Goal: Task Accomplishment & Management: Complete application form

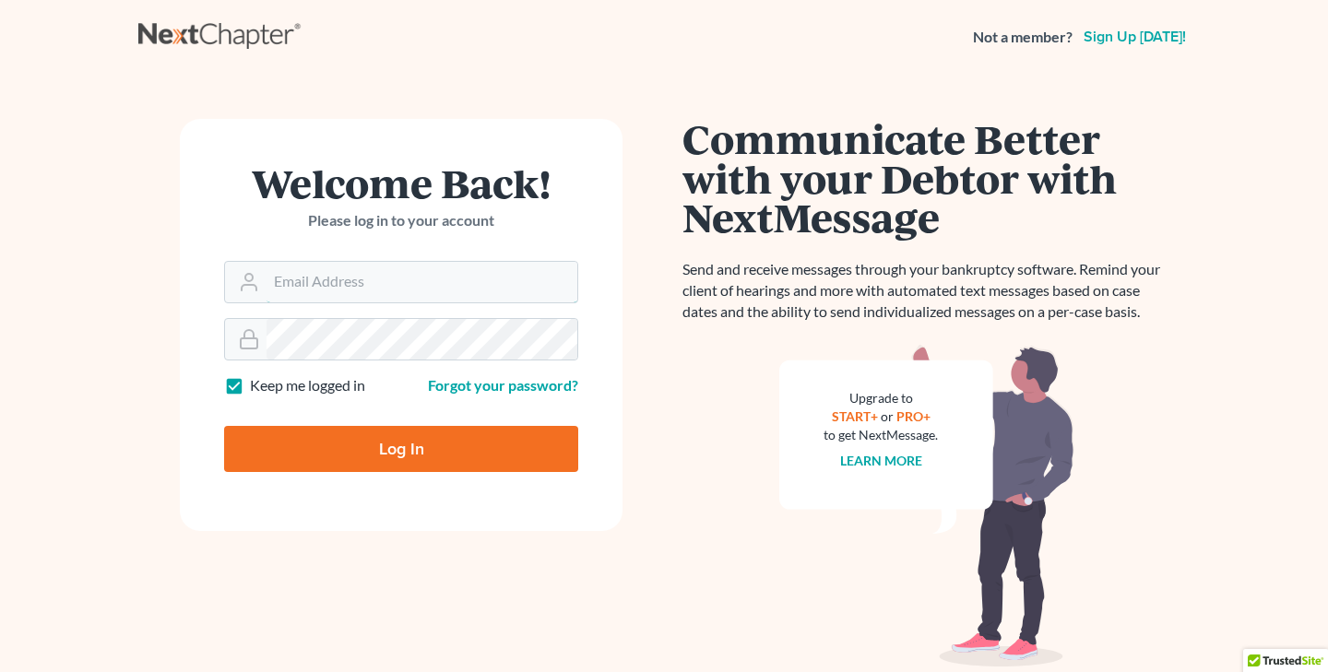
type input "[PERSON_NAME][EMAIL_ADDRESS][DOMAIN_NAME]"
click at [396, 448] on input "Log In" at bounding box center [401, 449] width 354 height 46
type input "Thinking..."
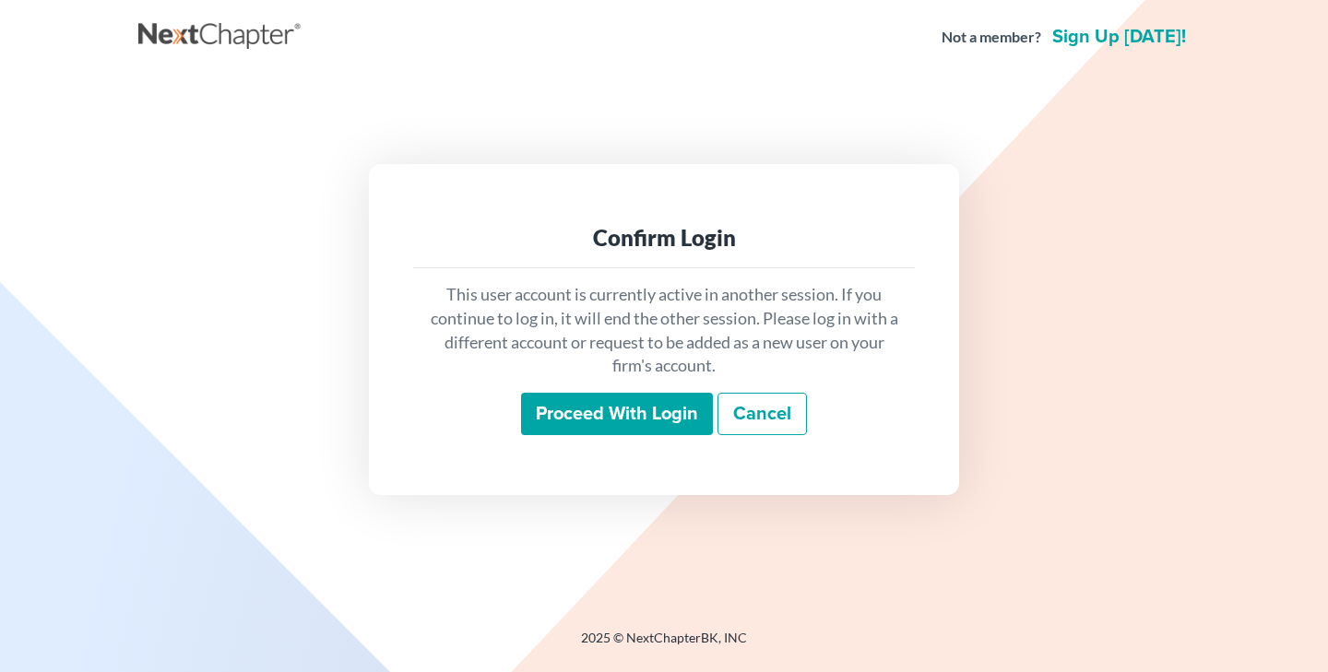
click at [596, 410] on input "Proceed with login" at bounding box center [617, 414] width 192 height 42
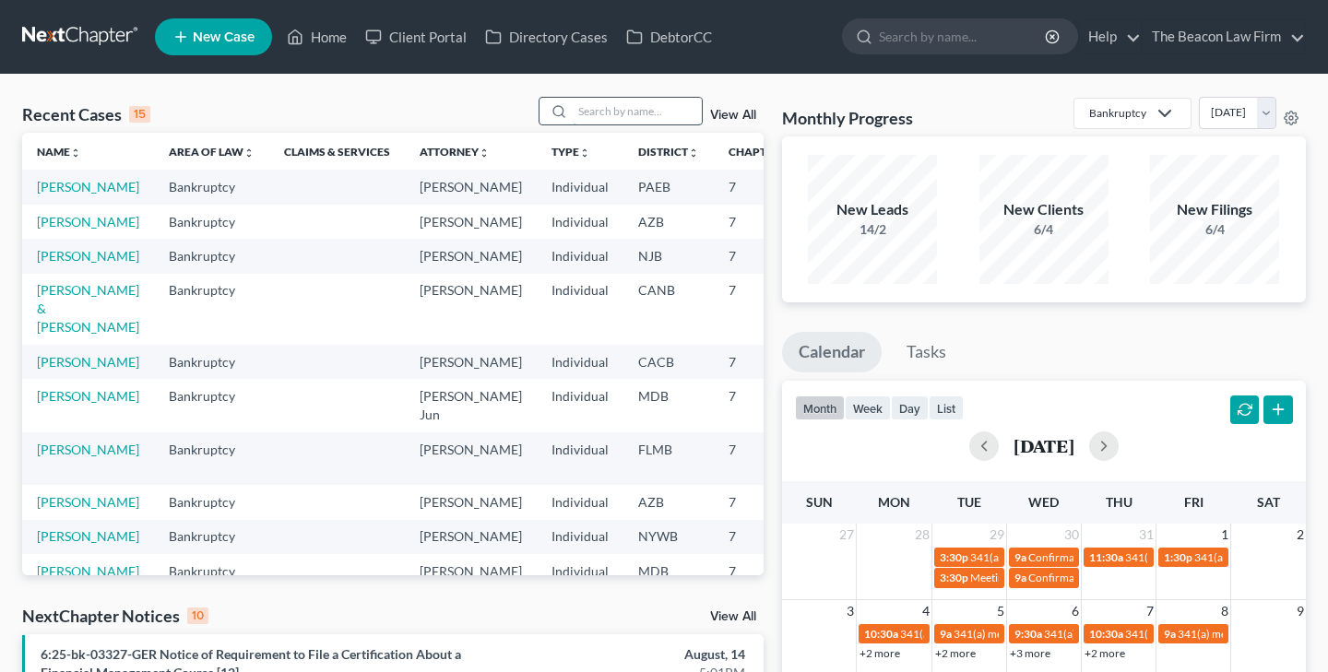
click at [588, 112] on input "search" at bounding box center [637, 111] width 129 height 27
type input "baran"
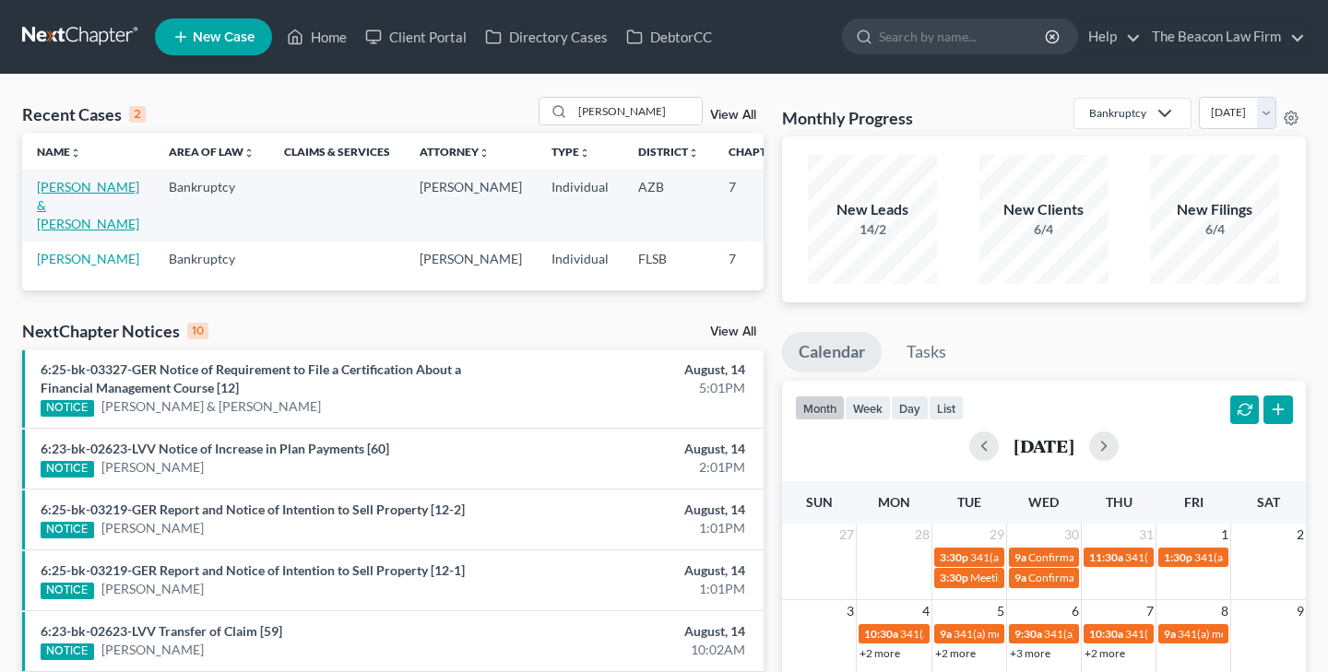
click at [54, 187] on link "Baran, John & Rhodora" at bounding box center [88, 205] width 102 height 53
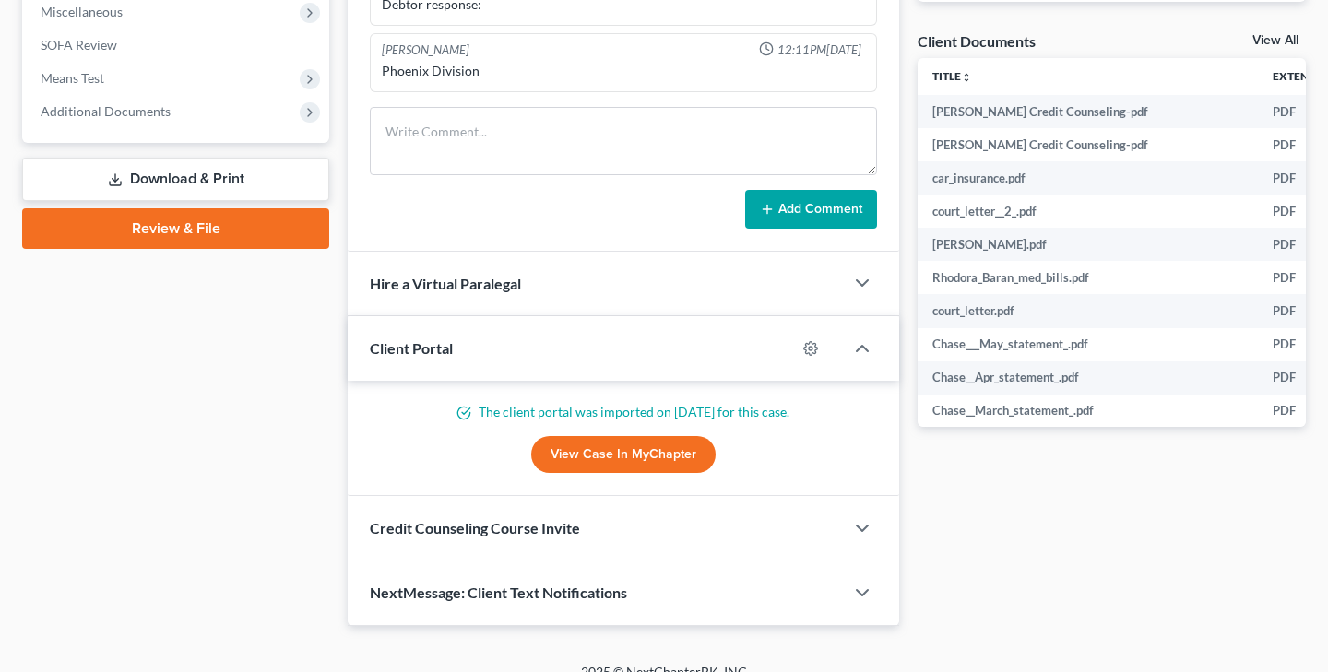
scroll to position [683, 0]
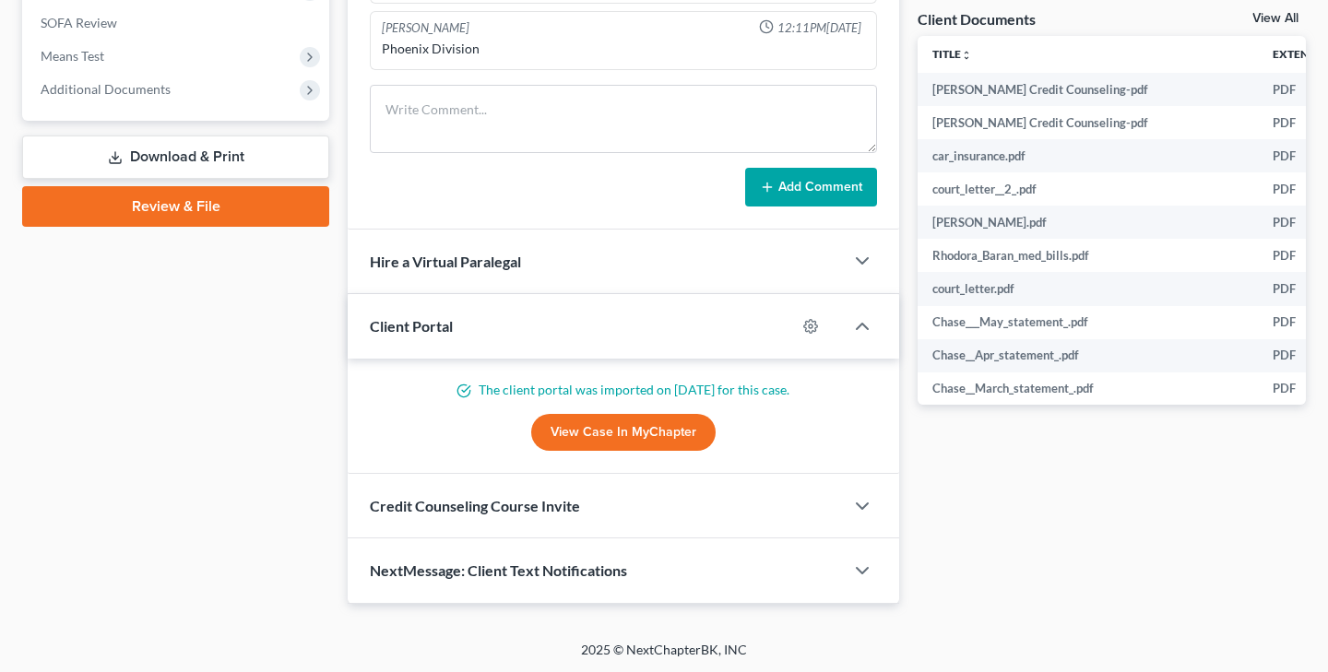
click at [172, 150] on link "Download & Print" at bounding box center [175, 157] width 307 height 43
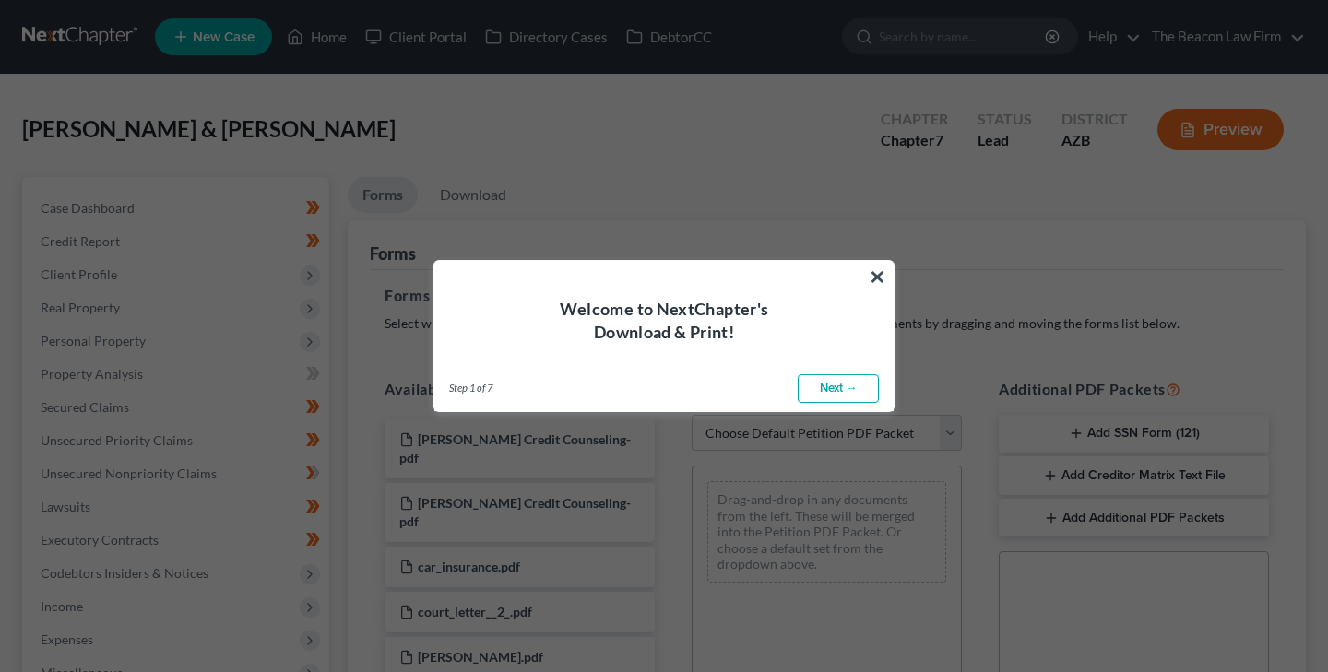
click at [839, 386] on link "Next →" at bounding box center [838, 389] width 81 height 30
select select "0"
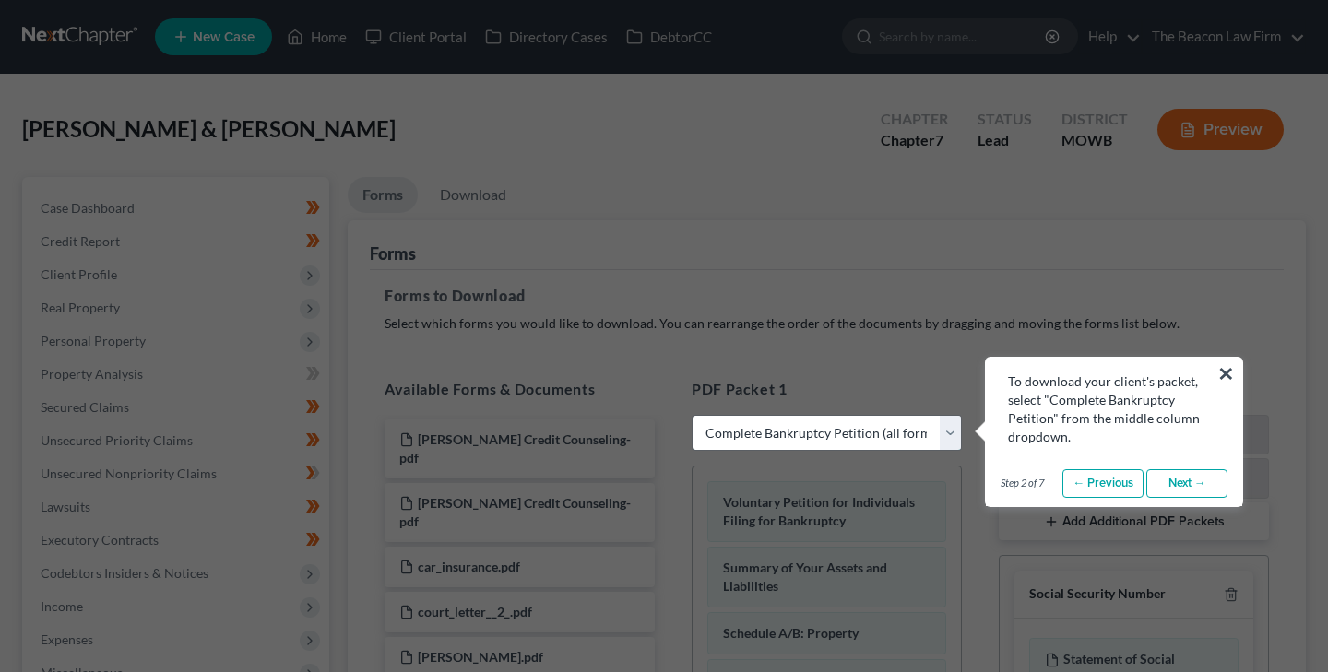
click at [856, 425] on select "Choose Default Petition PDF Packet Complete Bankruptcy Petition (all forms and …" at bounding box center [827, 433] width 270 height 37
click at [849, 434] on select "Choose Default Petition PDF Packet Complete Bankruptcy Petition (all forms and …" at bounding box center [827, 433] width 270 height 37
select select
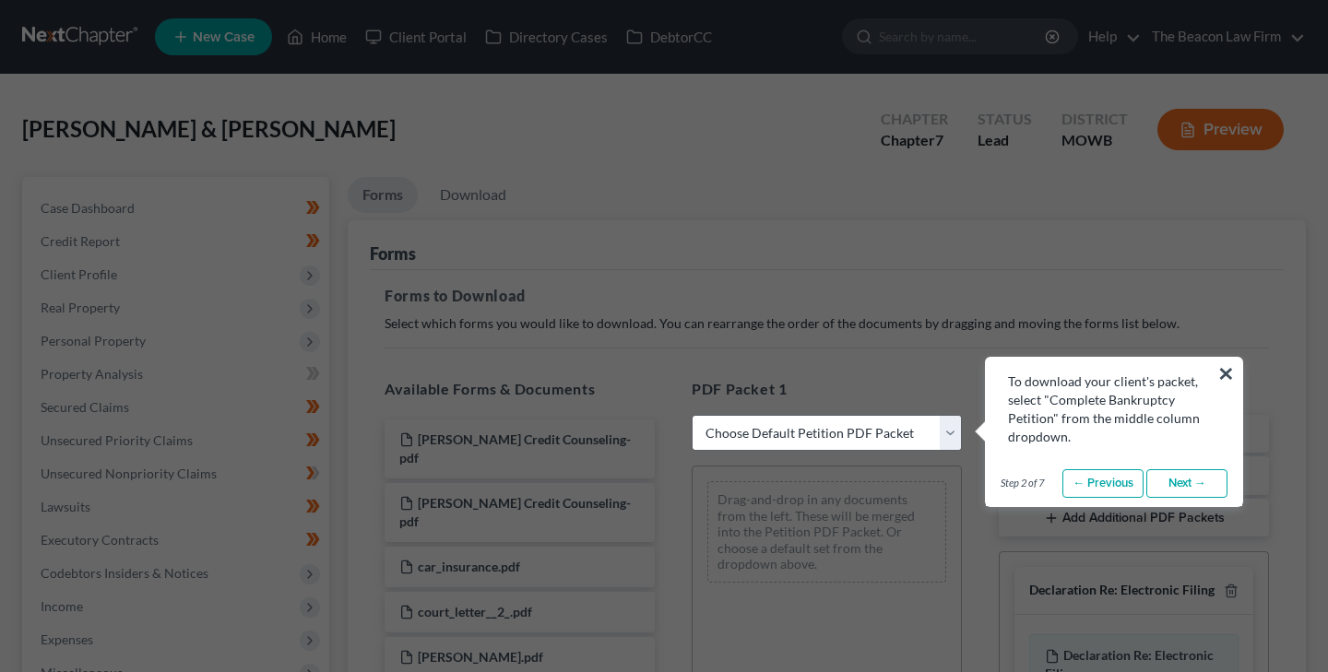
click at [1177, 481] on link "Next →" at bounding box center [1186, 484] width 81 height 30
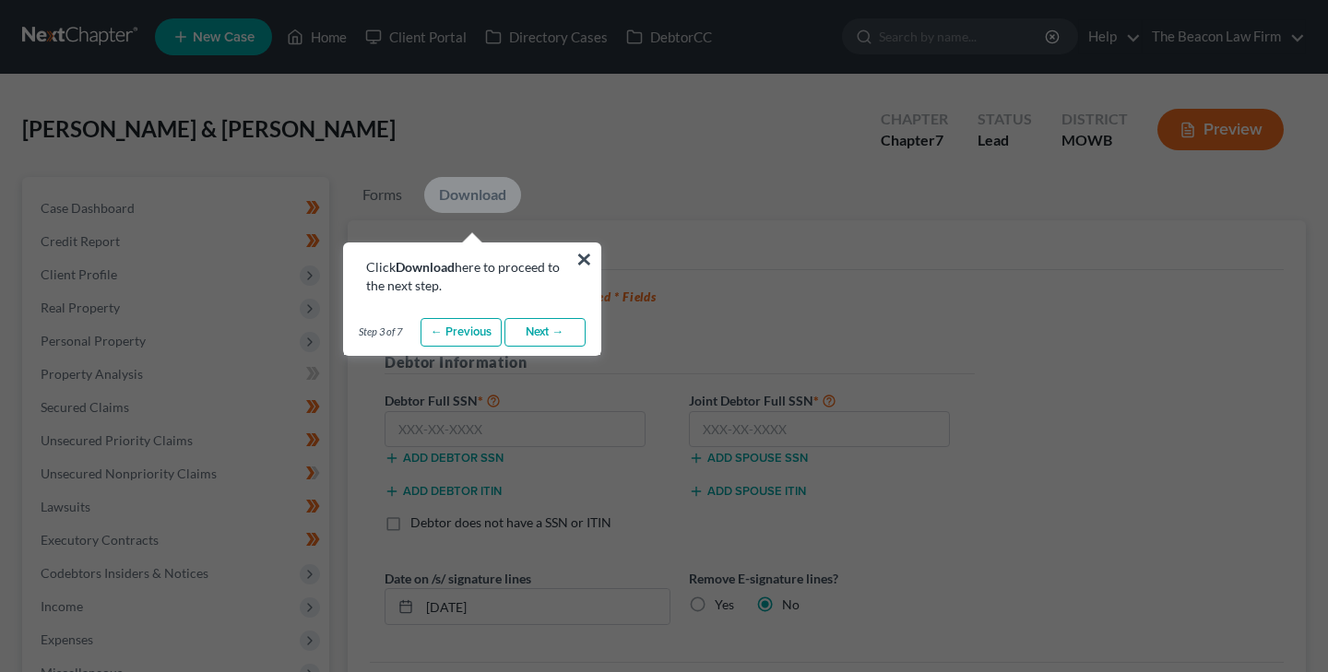
click at [472, 190] on link "Download" at bounding box center [472, 195] width 97 height 36
click at [539, 329] on link "Next →" at bounding box center [545, 333] width 81 height 30
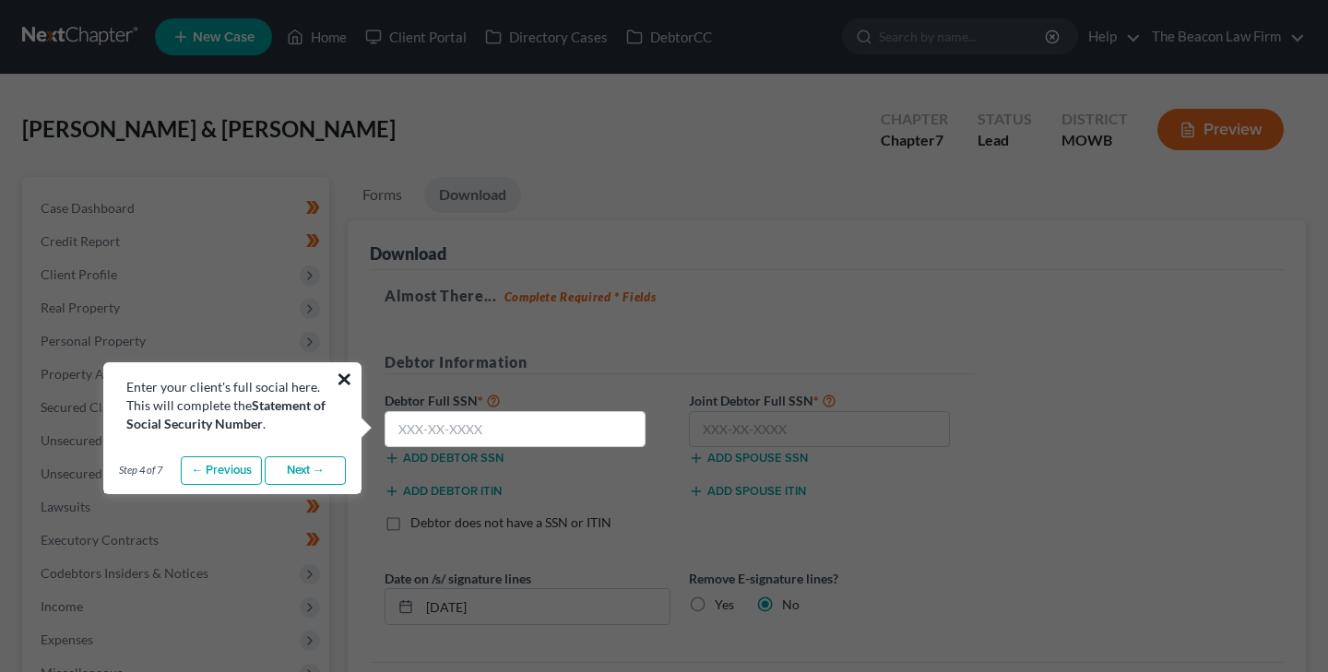
click at [347, 372] on button "×" at bounding box center [345, 379] width 18 height 30
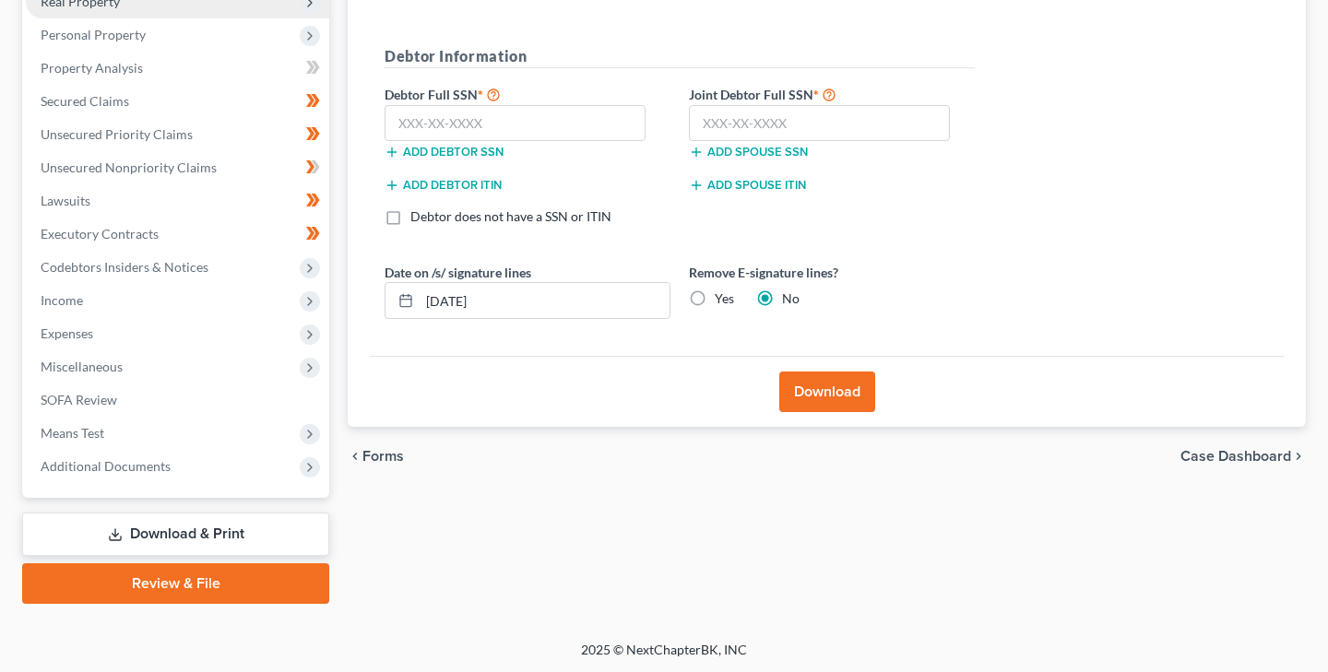
scroll to position [306, 0]
click at [98, 465] on span "Additional Documents" at bounding box center [106, 466] width 130 height 16
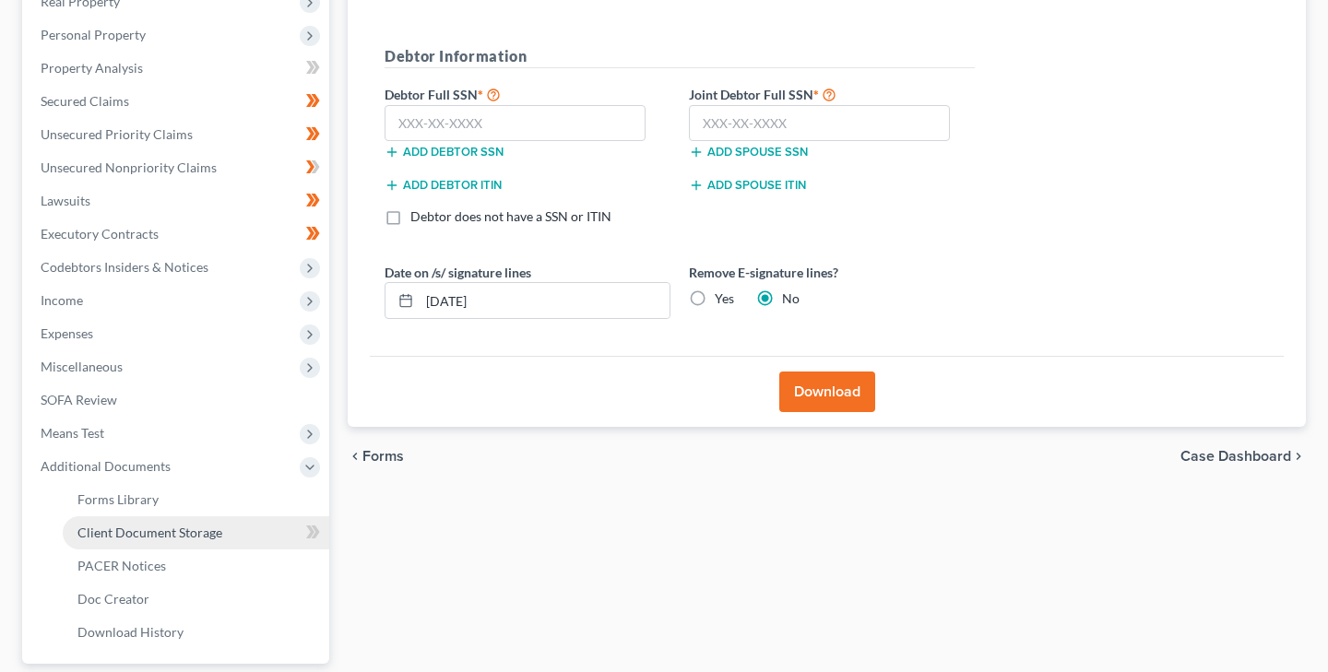
click at [112, 531] on span "Client Document Storage" at bounding box center [149, 533] width 145 height 16
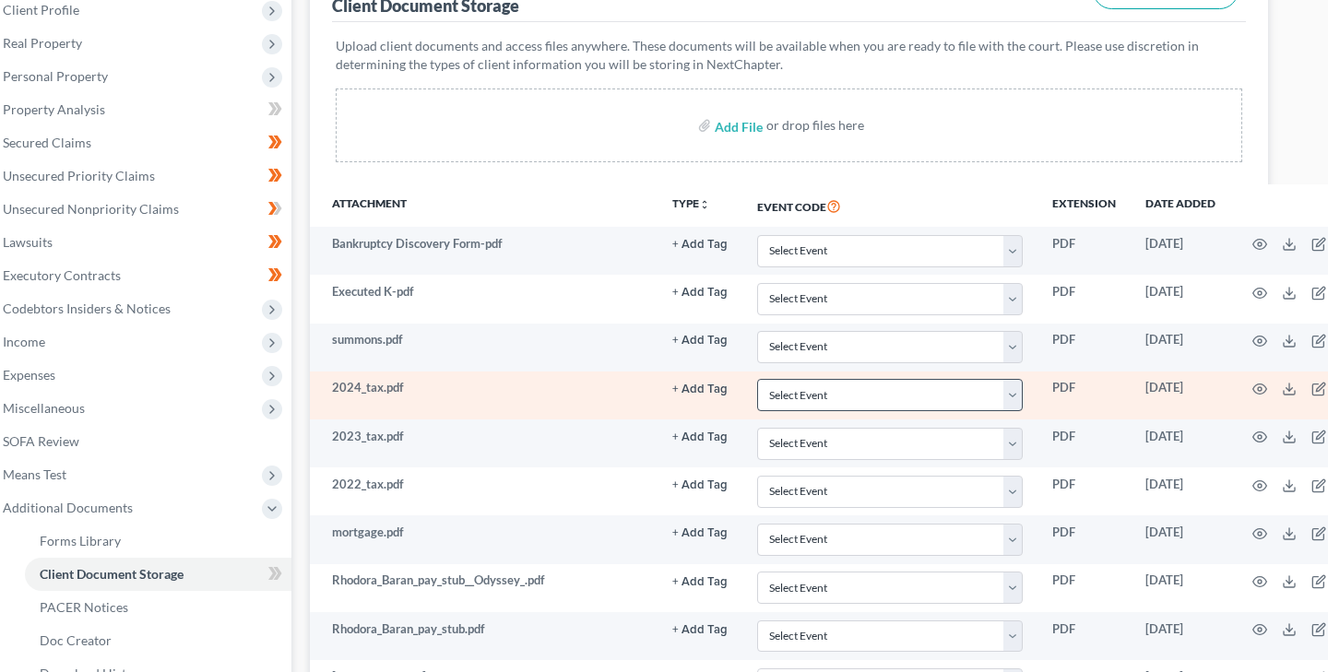
scroll to position [265, 93]
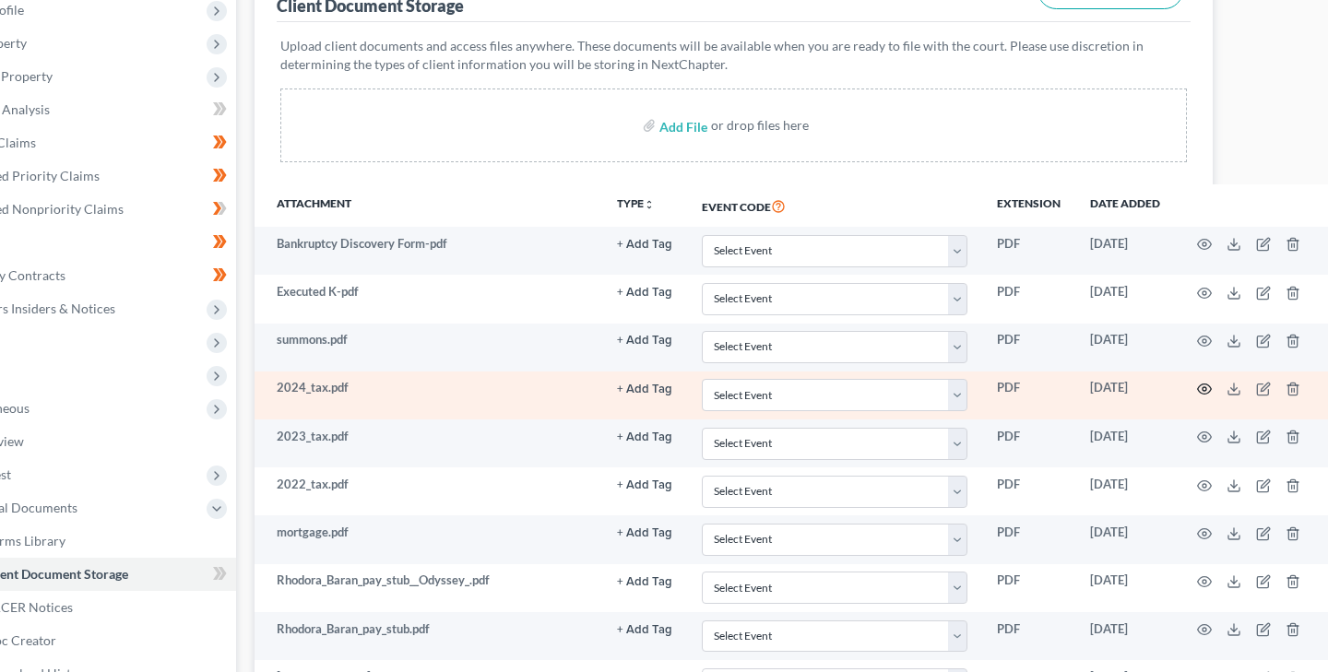
click at [1204, 386] on icon "button" at bounding box center [1204, 389] width 15 height 15
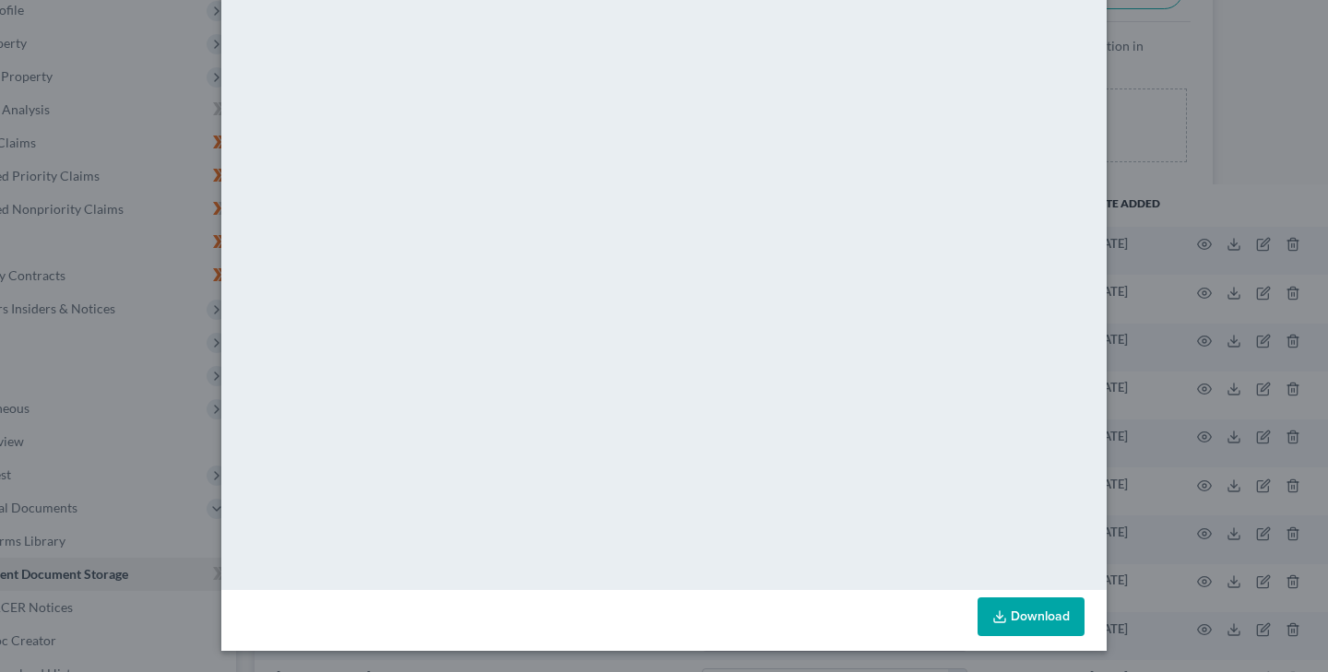
scroll to position [0, 0]
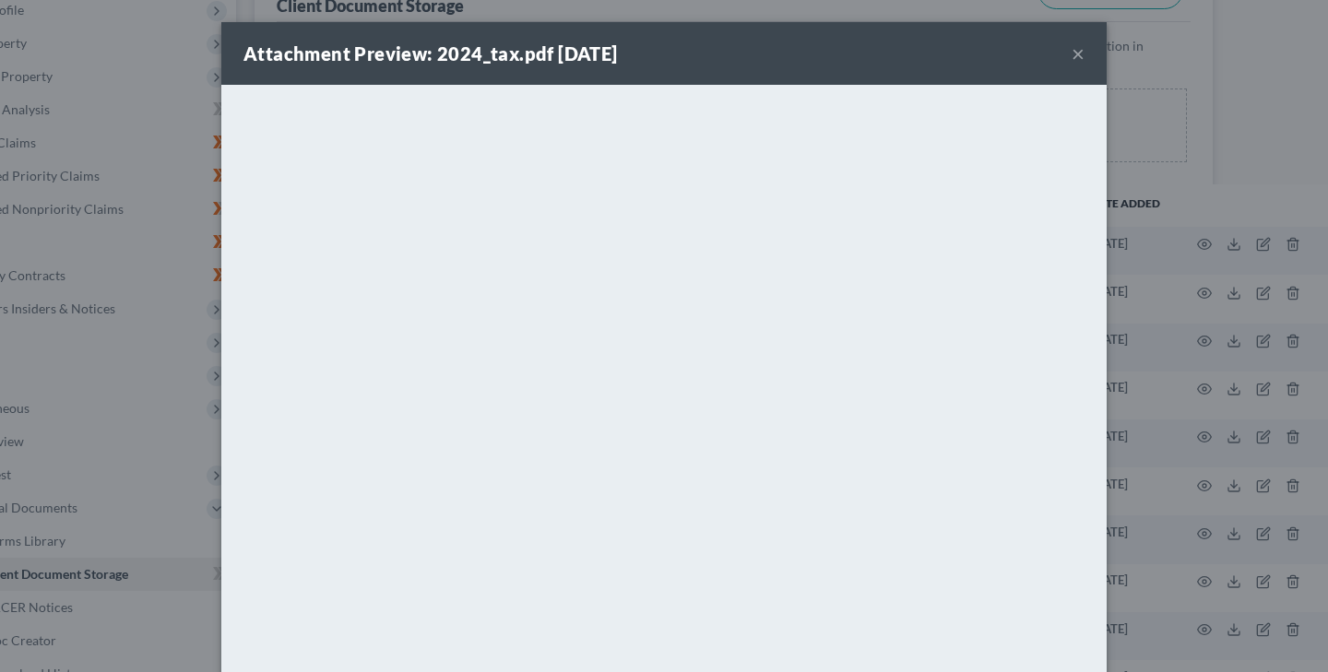
click at [1077, 55] on button "×" at bounding box center [1078, 53] width 13 height 22
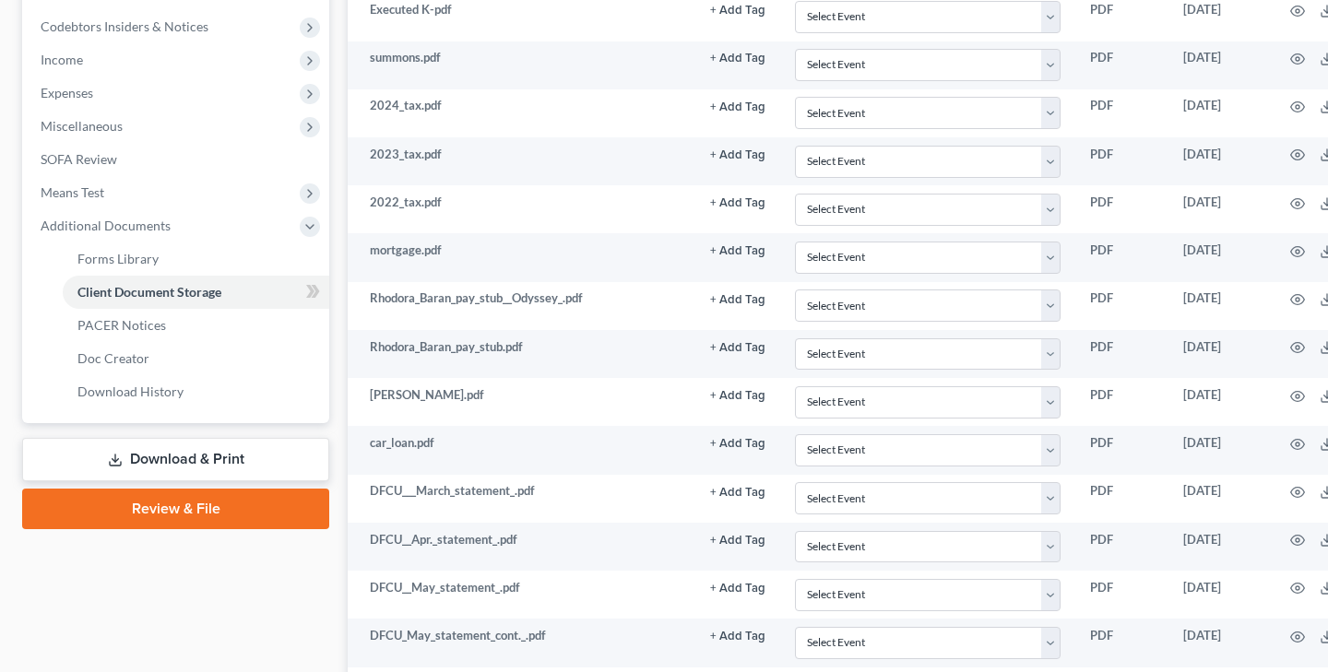
scroll to position [548, 0]
click at [184, 456] on link "Download & Print" at bounding box center [175, 458] width 307 height 43
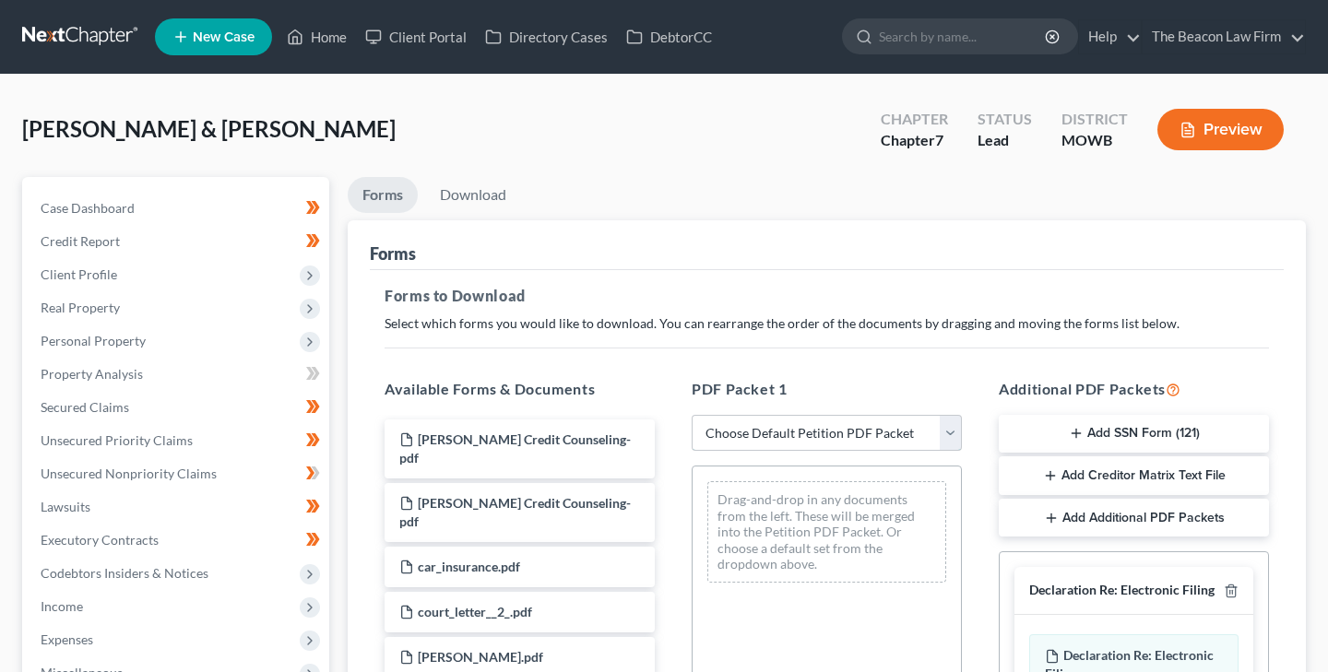
click at [740, 433] on select "Choose Default Petition PDF Packet Complete Bankruptcy Petition (all forms and …" at bounding box center [827, 433] width 270 height 37
select select "0"
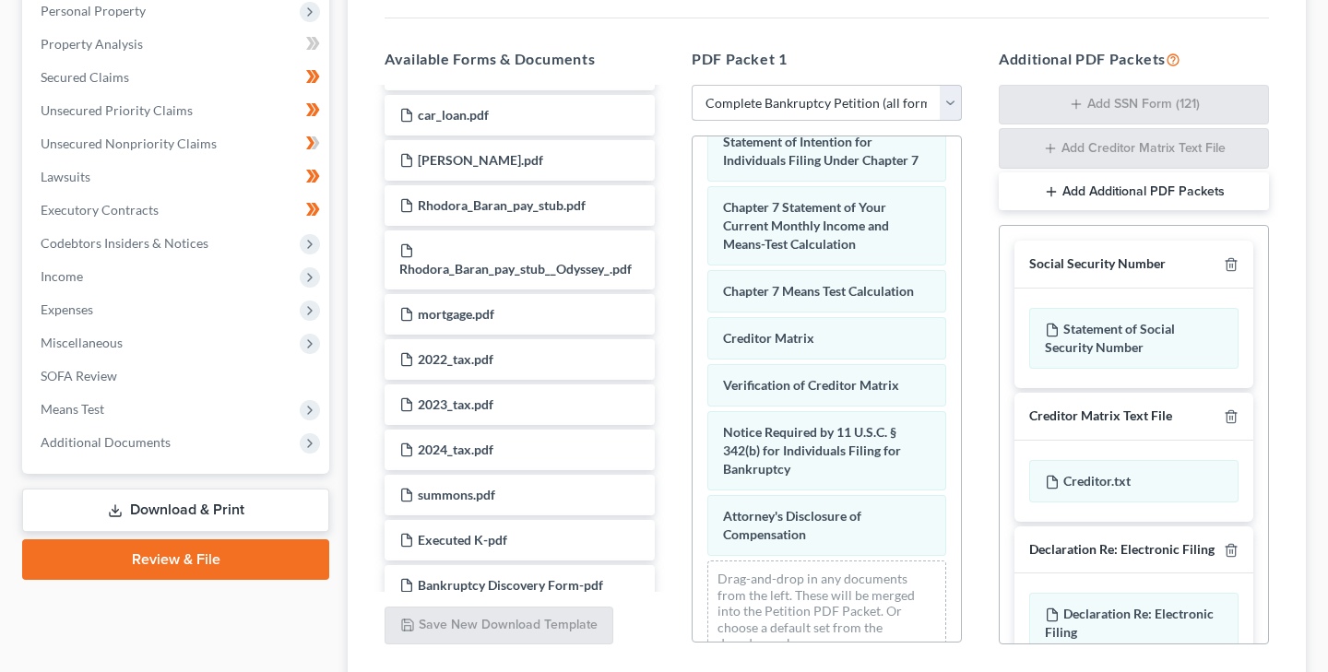
scroll to position [468, 0]
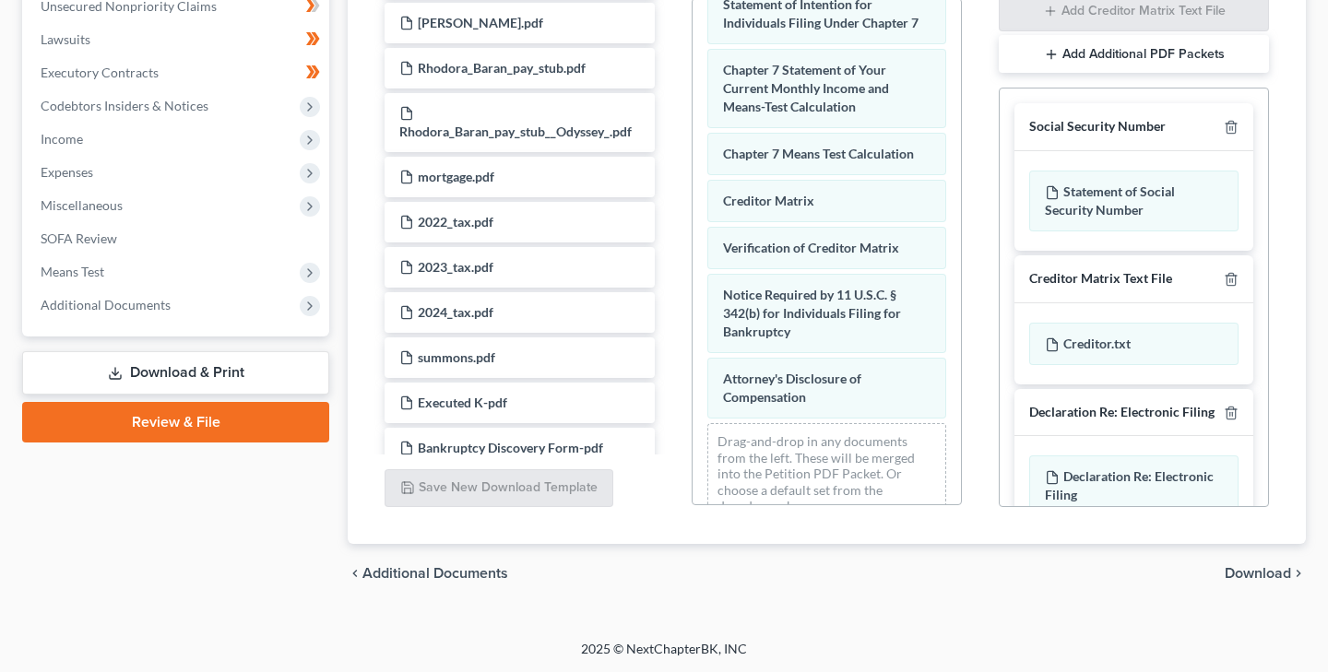
click at [1239, 568] on span "Download" at bounding box center [1258, 573] width 66 height 15
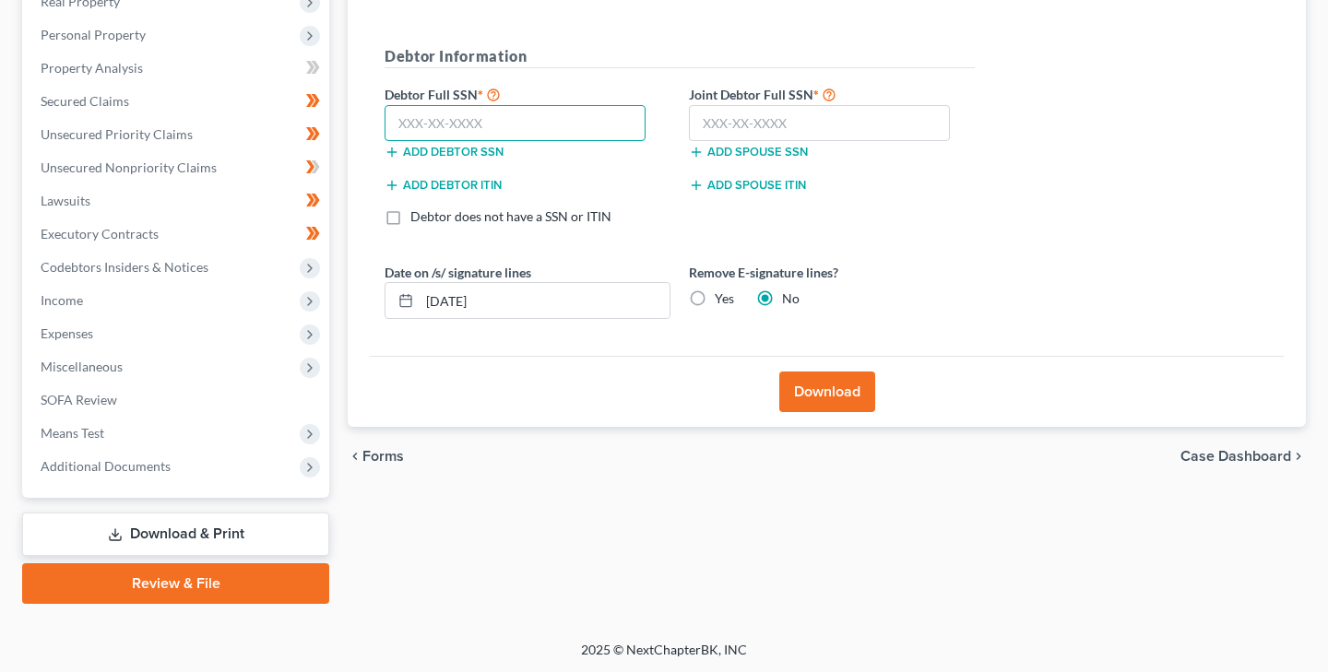
click at [408, 120] on input "text" at bounding box center [515, 123] width 261 height 37
type input "142-46-1429"
click at [708, 127] on input "text" at bounding box center [819, 123] width 261 height 37
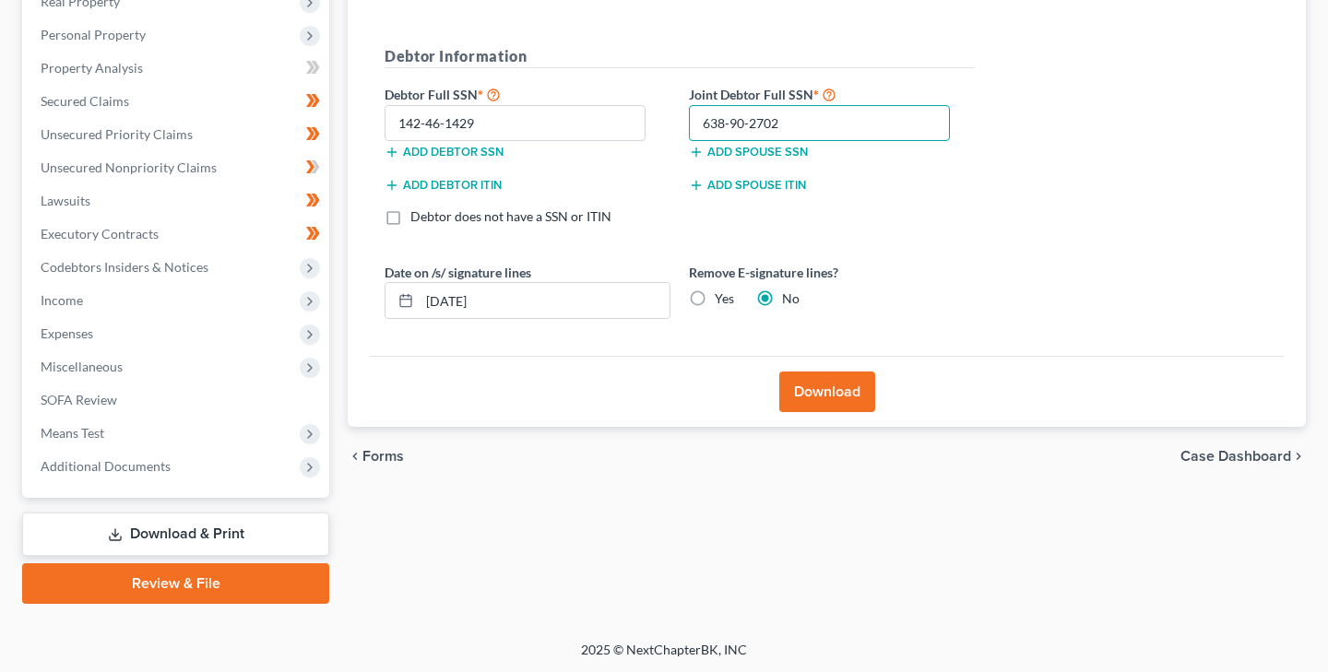
type input "638-90-2702"
click at [822, 386] on button "Download" at bounding box center [827, 392] width 96 height 41
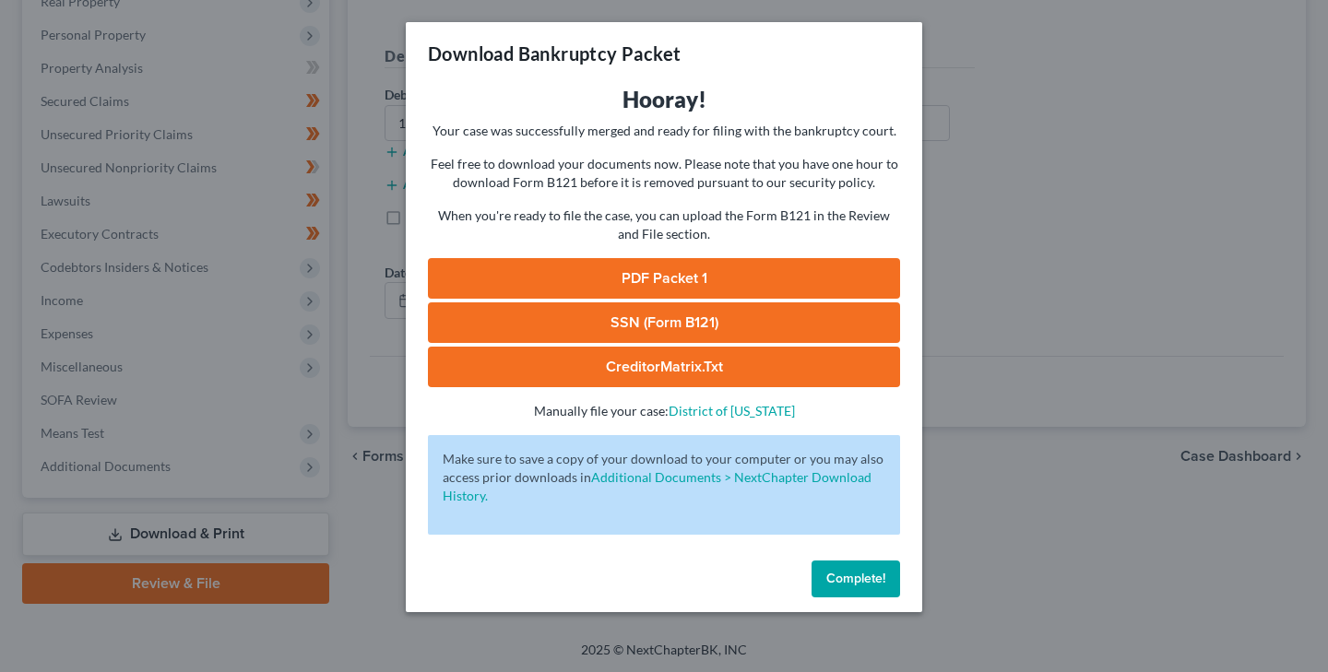
click at [657, 279] on link "PDF Packet 1" at bounding box center [664, 278] width 472 height 41
click at [851, 586] on span "Complete!" at bounding box center [855, 579] width 59 height 16
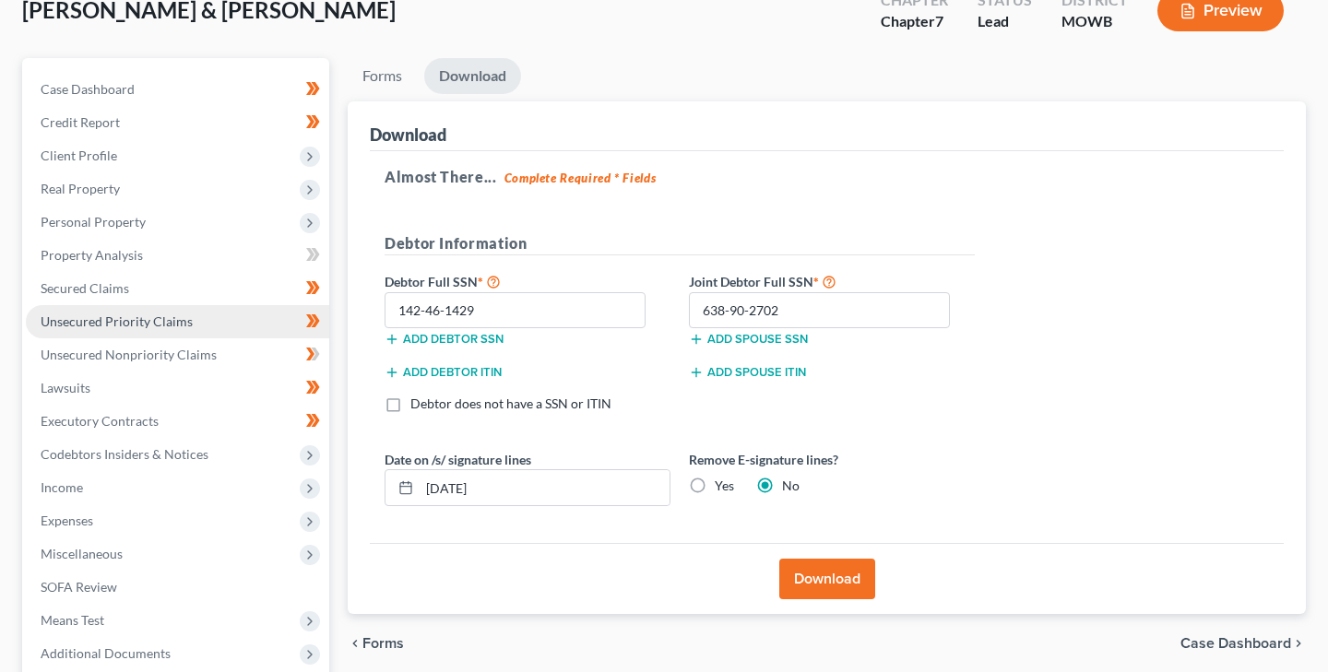
scroll to position [122, 0]
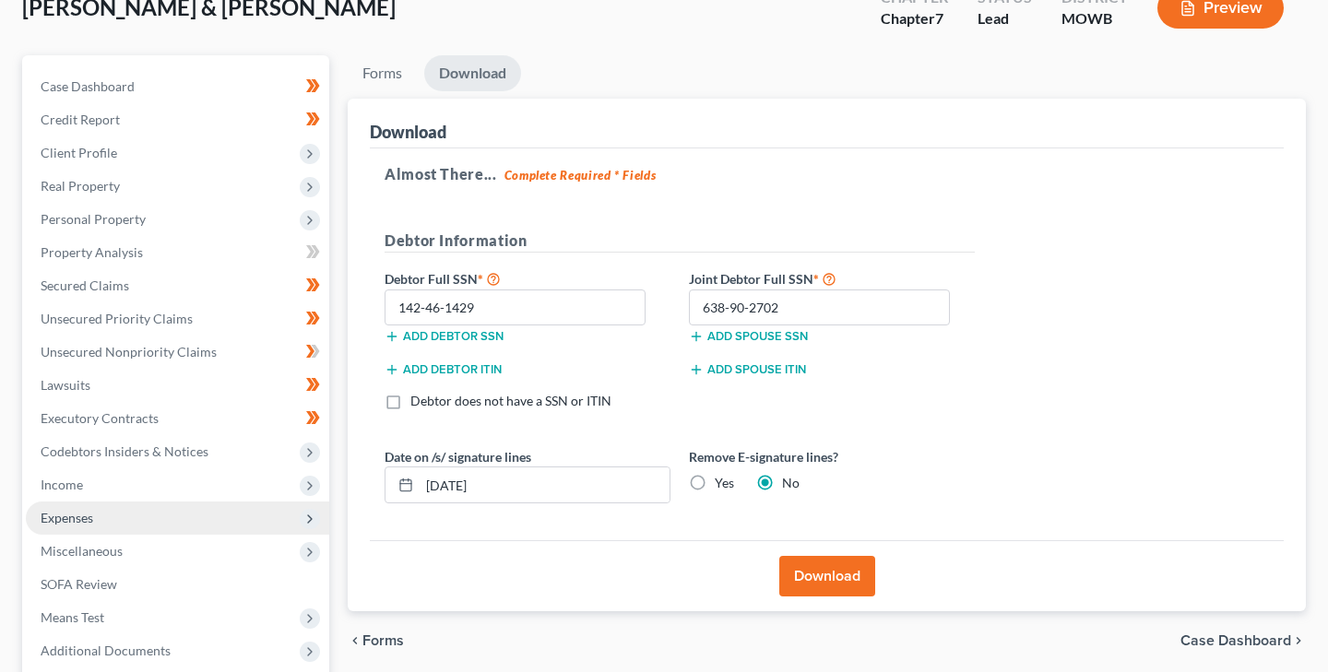
click at [77, 515] on span "Expenses" at bounding box center [67, 518] width 53 height 16
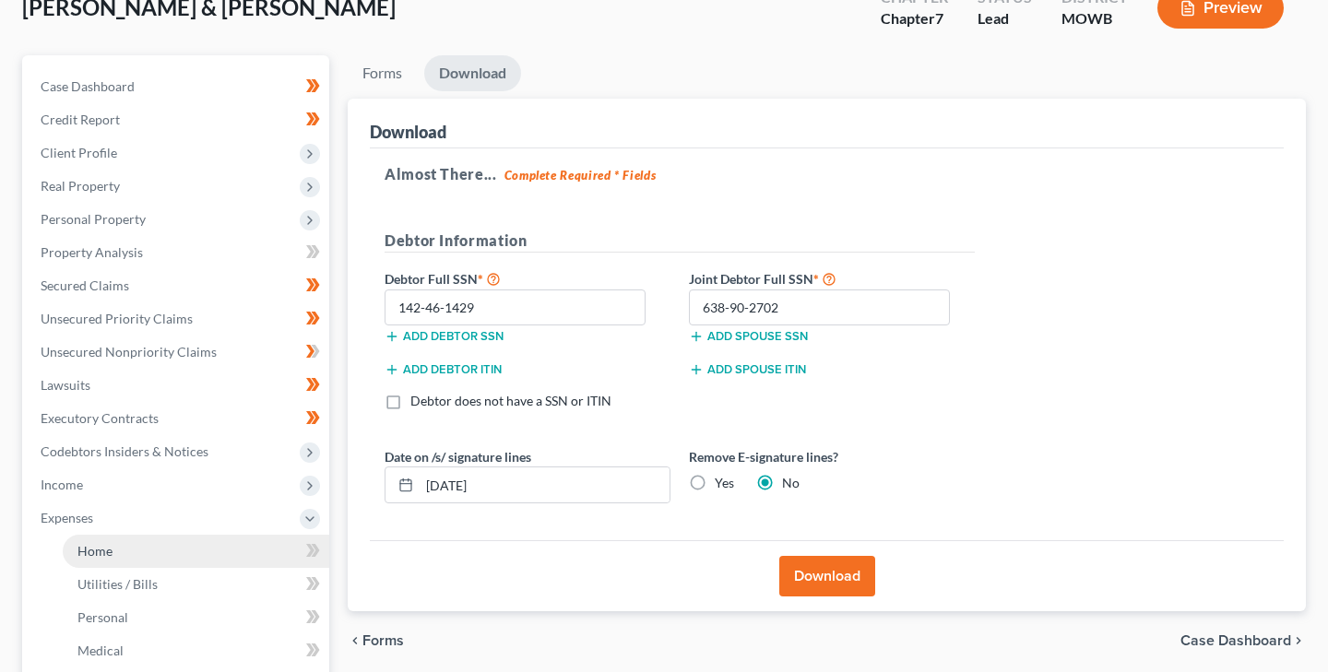
click at [96, 551] on span "Home" at bounding box center [94, 551] width 35 height 16
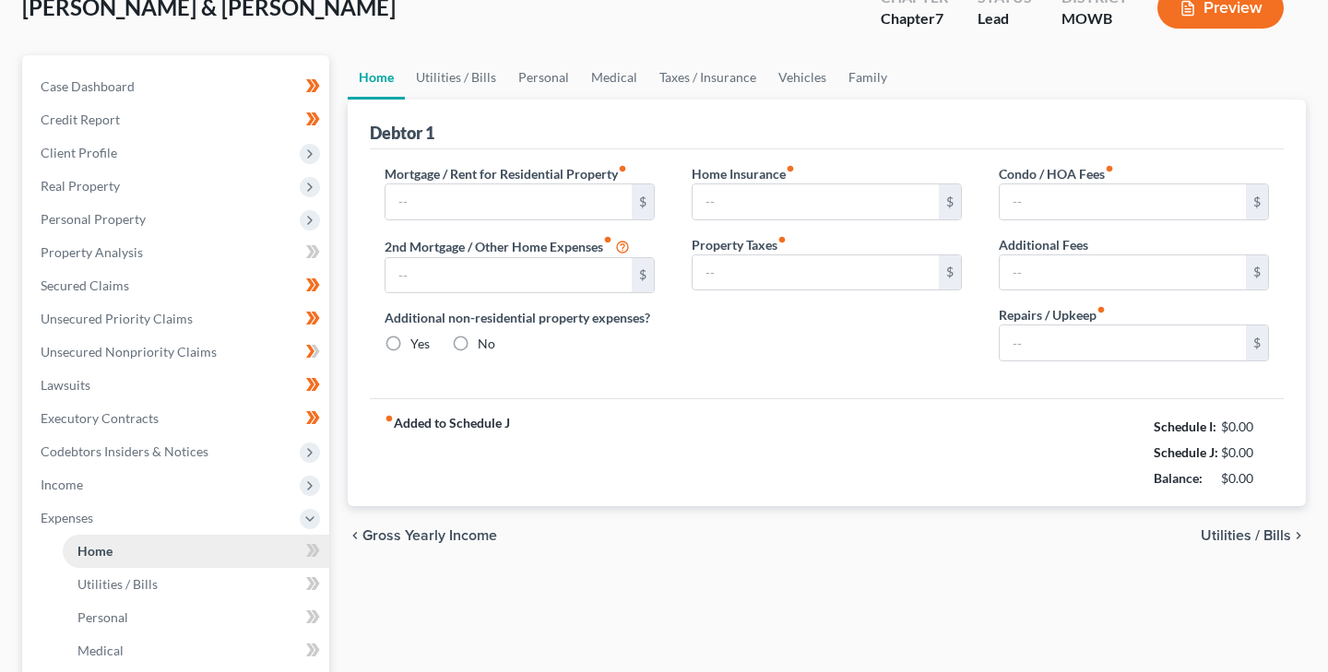
scroll to position [25, 0]
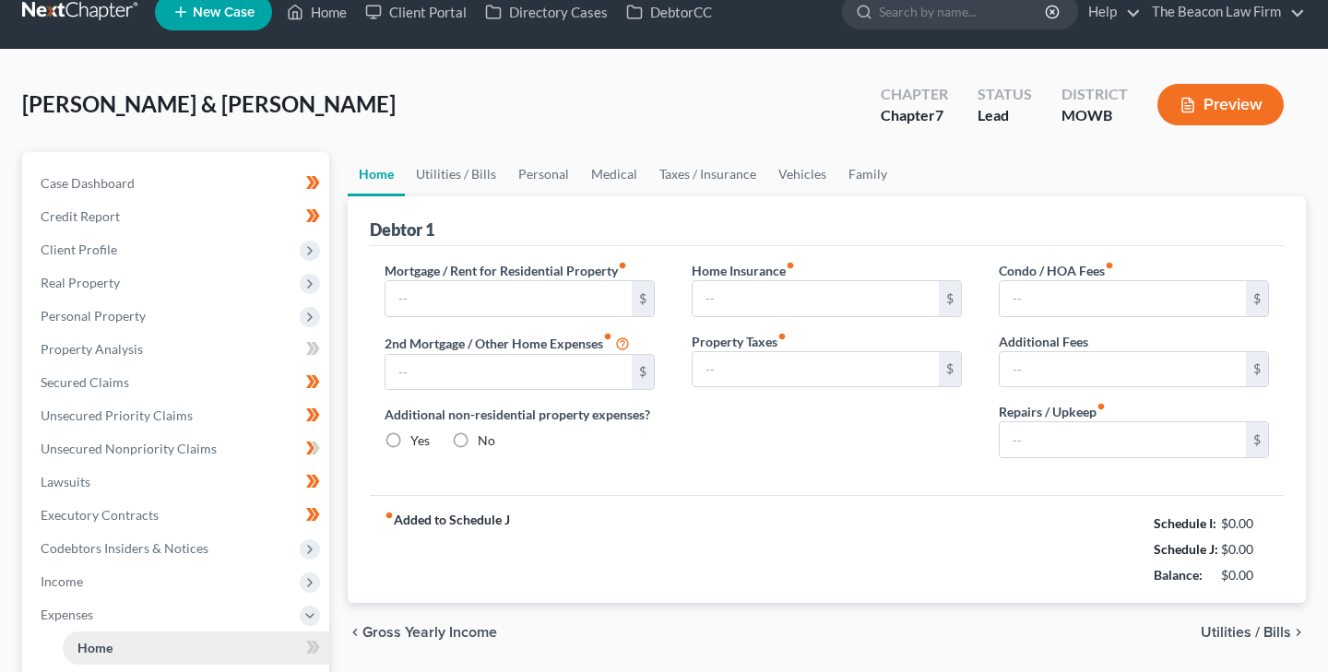
type input "2,506.00"
type input "0.00"
radio input "true"
type input "66.00"
type input "300.00"
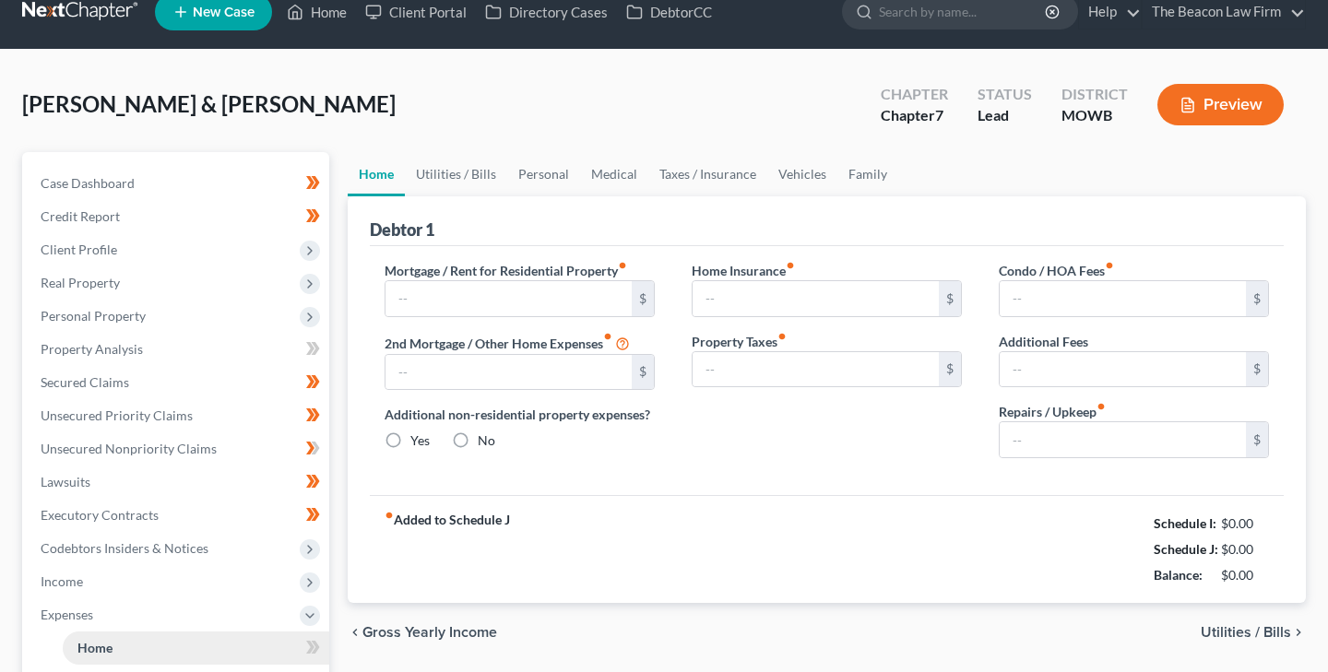
type input "489.45"
type input "0.00"
type input "125.00"
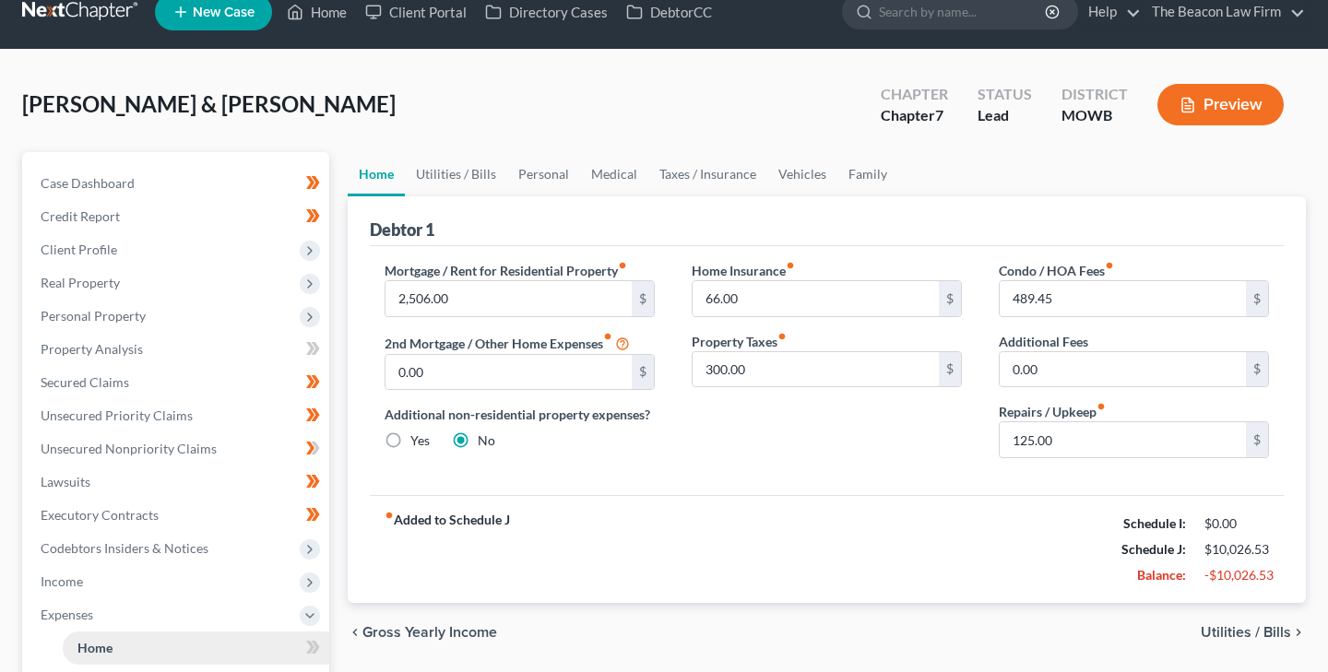
scroll to position [0, 0]
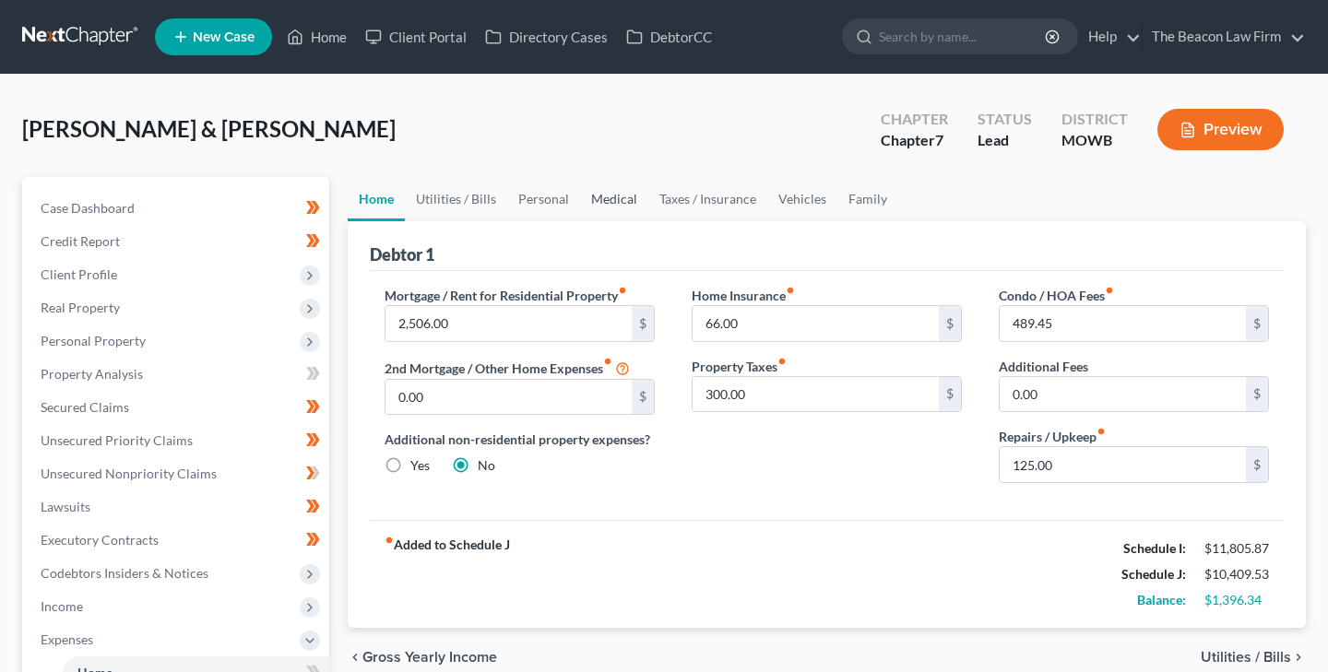
click at [600, 196] on link "Medical" at bounding box center [614, 199] width 68 height 44
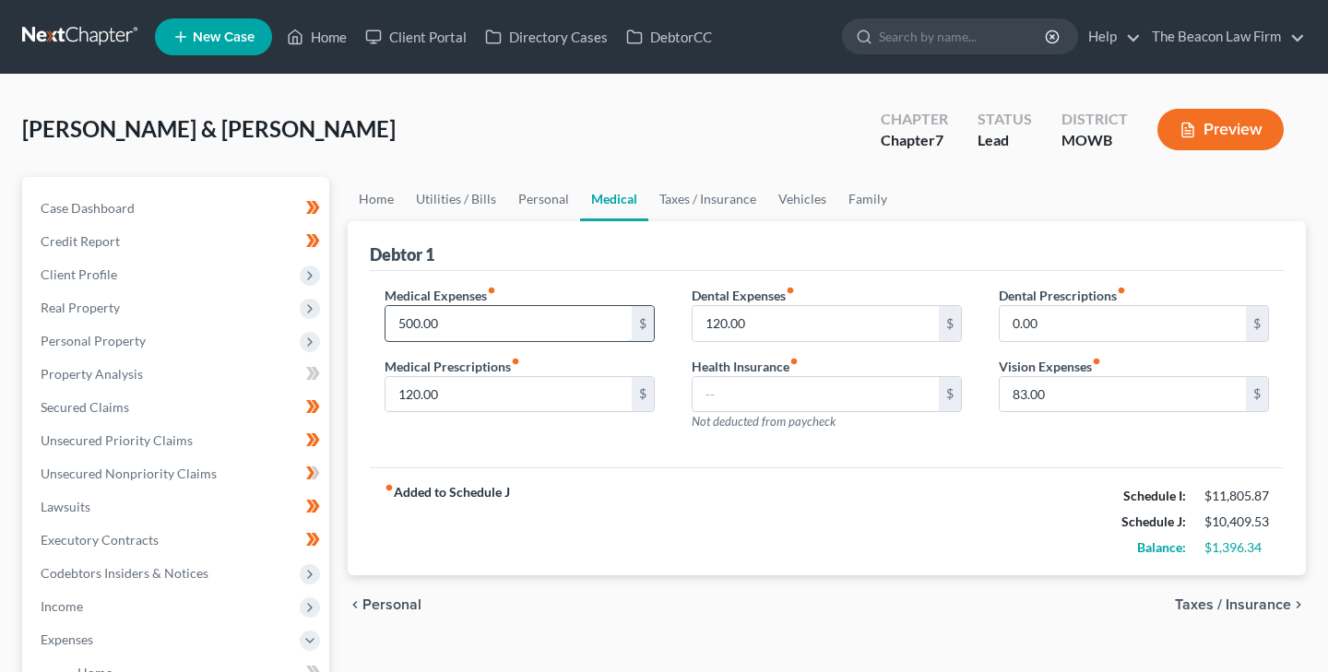
click at [408, 322] on input "500.00" at bounding box center [509, 323] width 246 height 35
type input "1"
type input "2,000.00"
click at [722, 198] on link "Taxes / Insurance" at bounding box center [707, 199] width 119 height 44
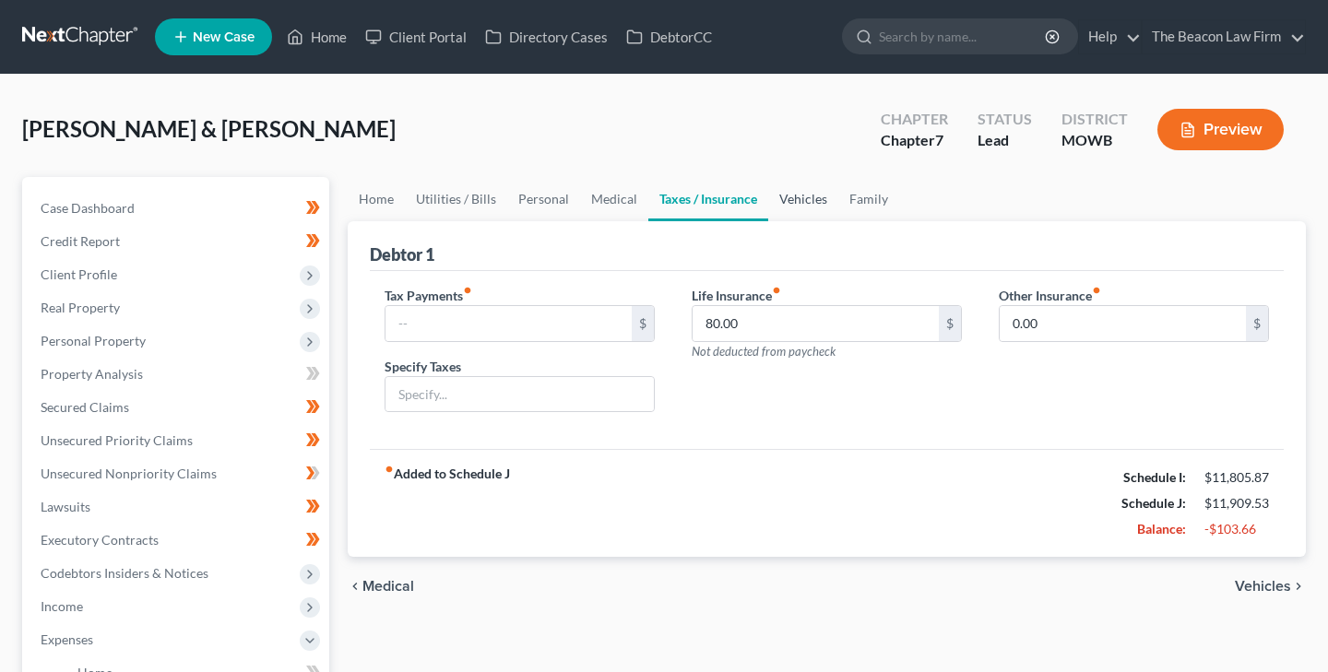
click at [801, 199] on link "Vehicles" at bounding box center [803, 199] width 70 height 44
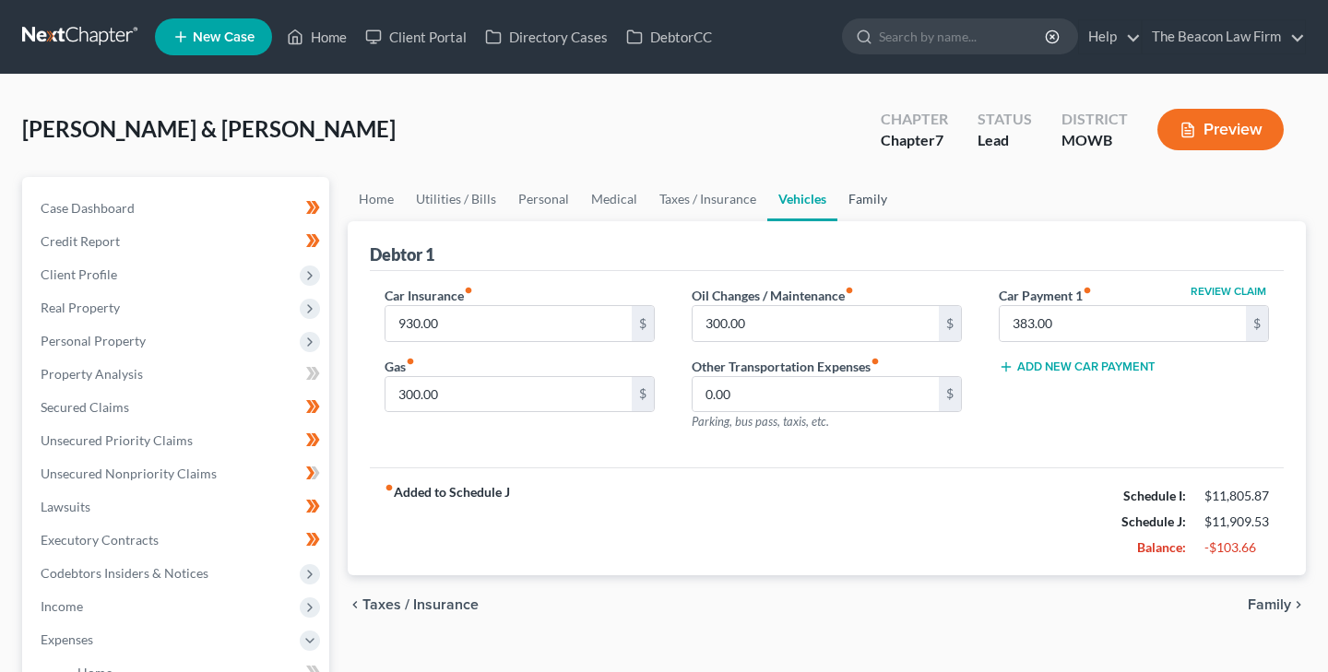
click at [866, 196] on link "Family" at bounding box center [867, 199] width 61 height 44
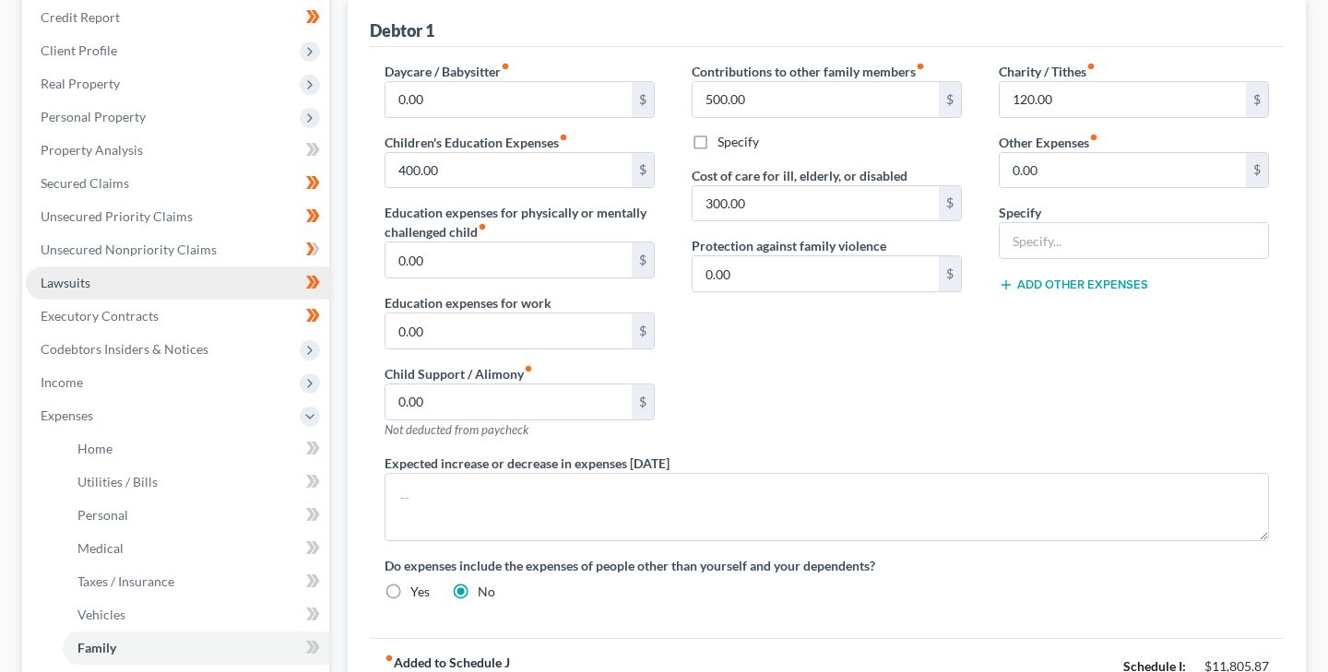
scroll to position [228, 0]
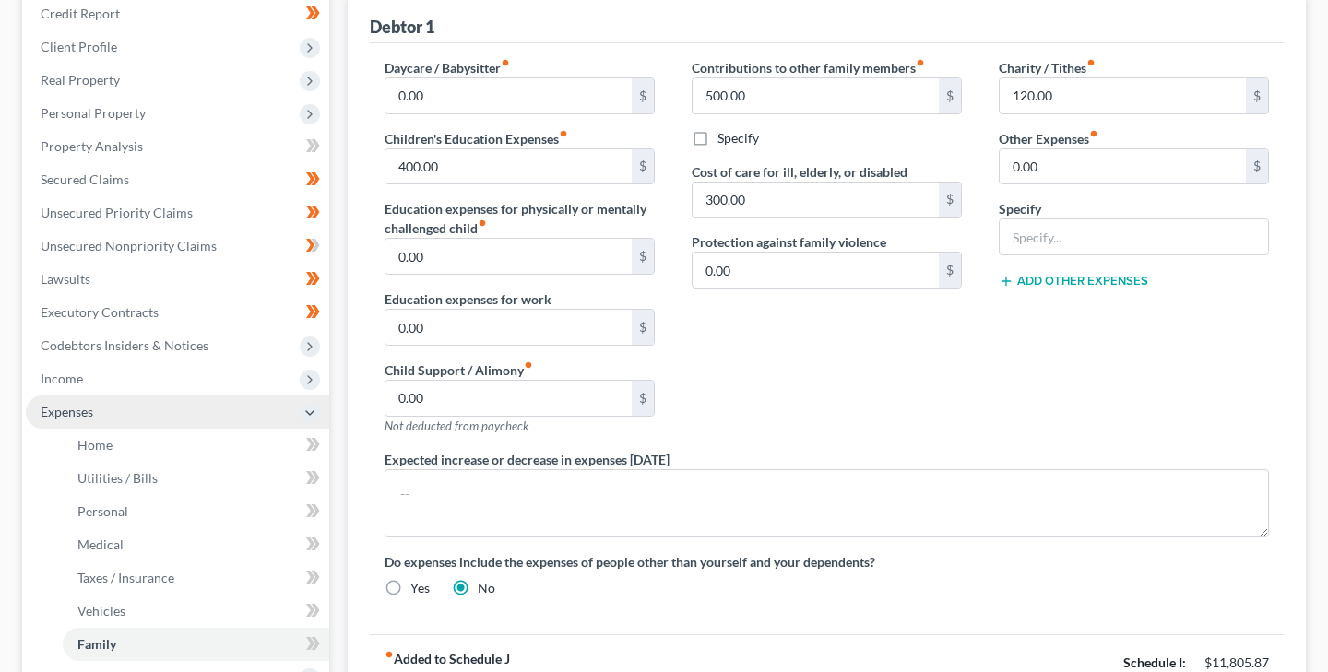
click at [87, 410] on span "Expenses" at bounding box center [67, 412] width 53 height 16
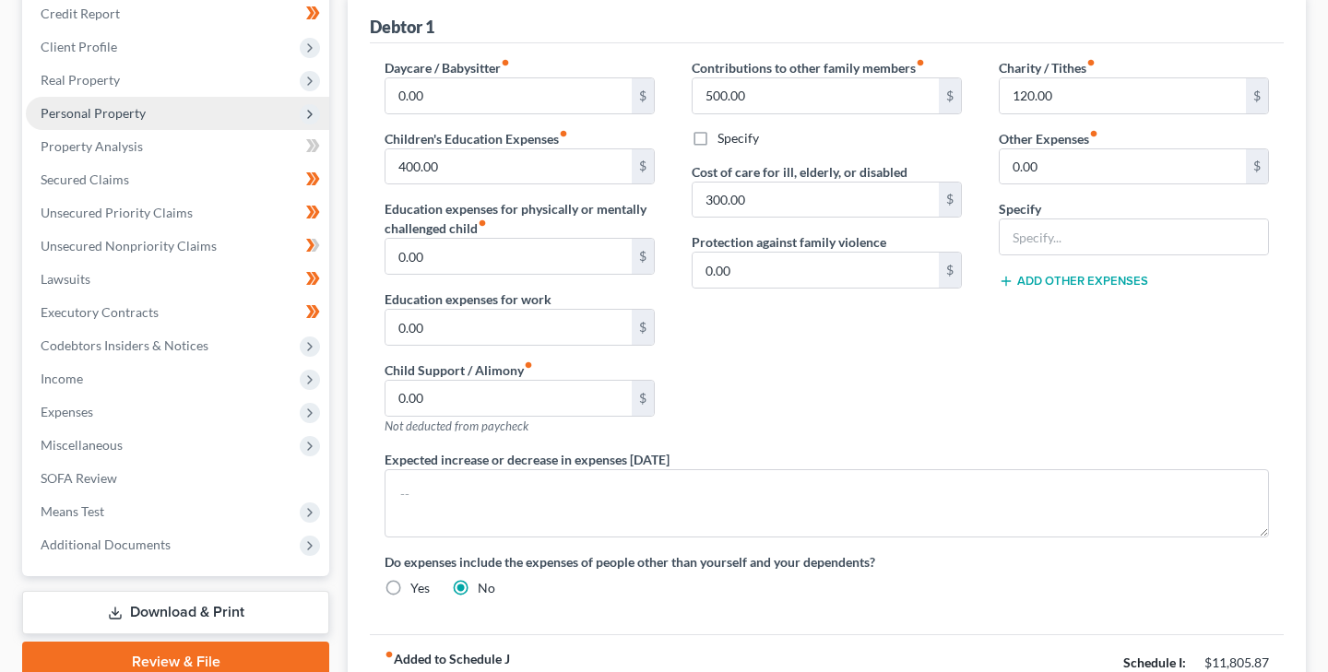
click at [113, 113] on span "Personal Property" at bounding box center [93, 113] width 105 height 16
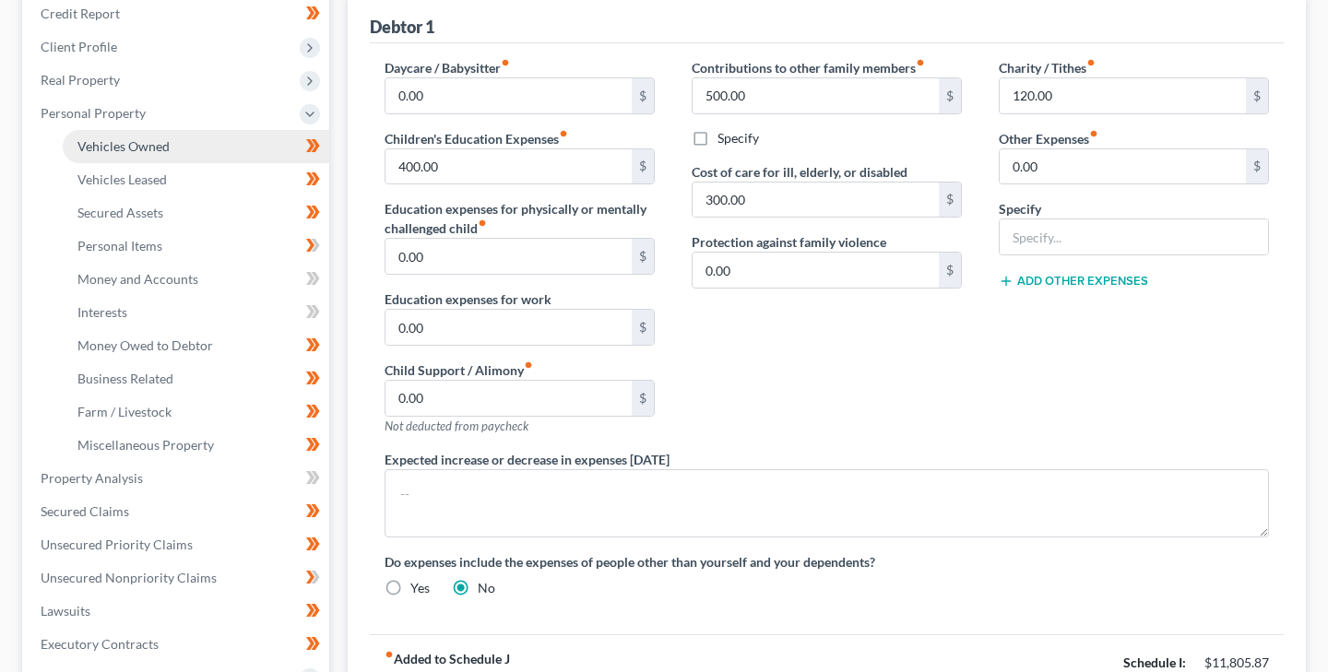
click at [143, 144] on span "Vehicles Owned" at bounding box center [123, 146] width 92 height 16
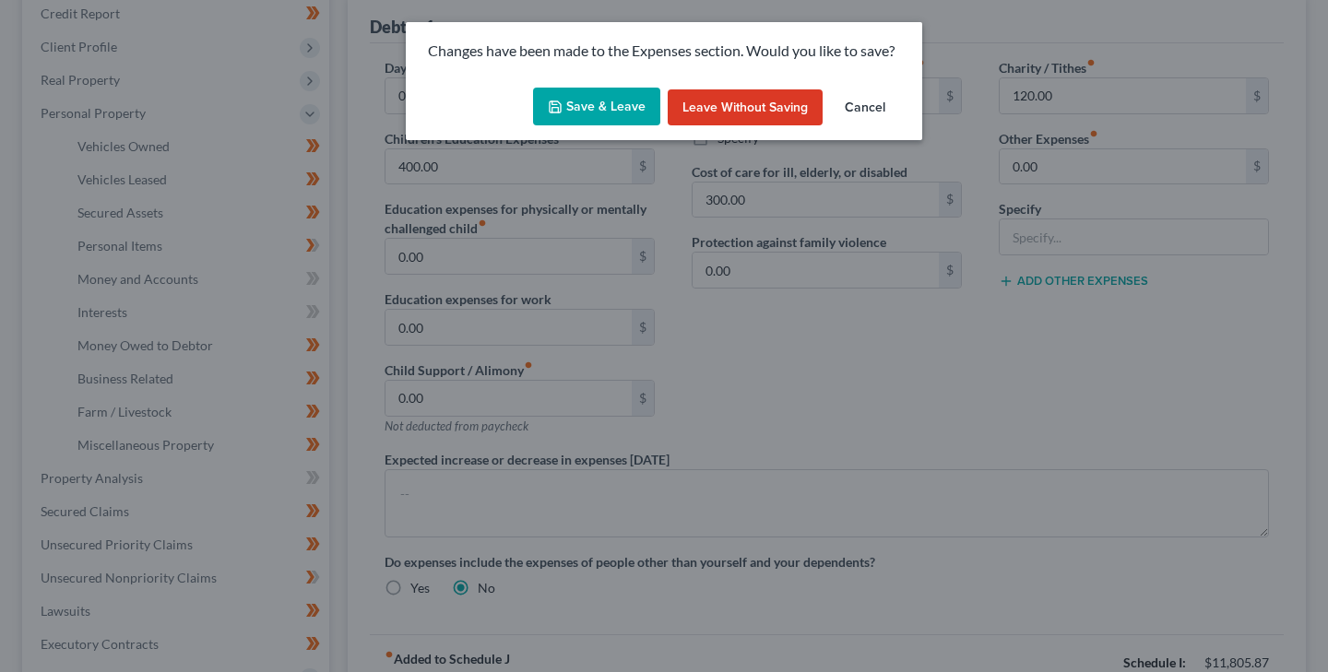
click at [598, 104] on button "Save & Leave" at bounding box center [596, 107] width 127 height 39
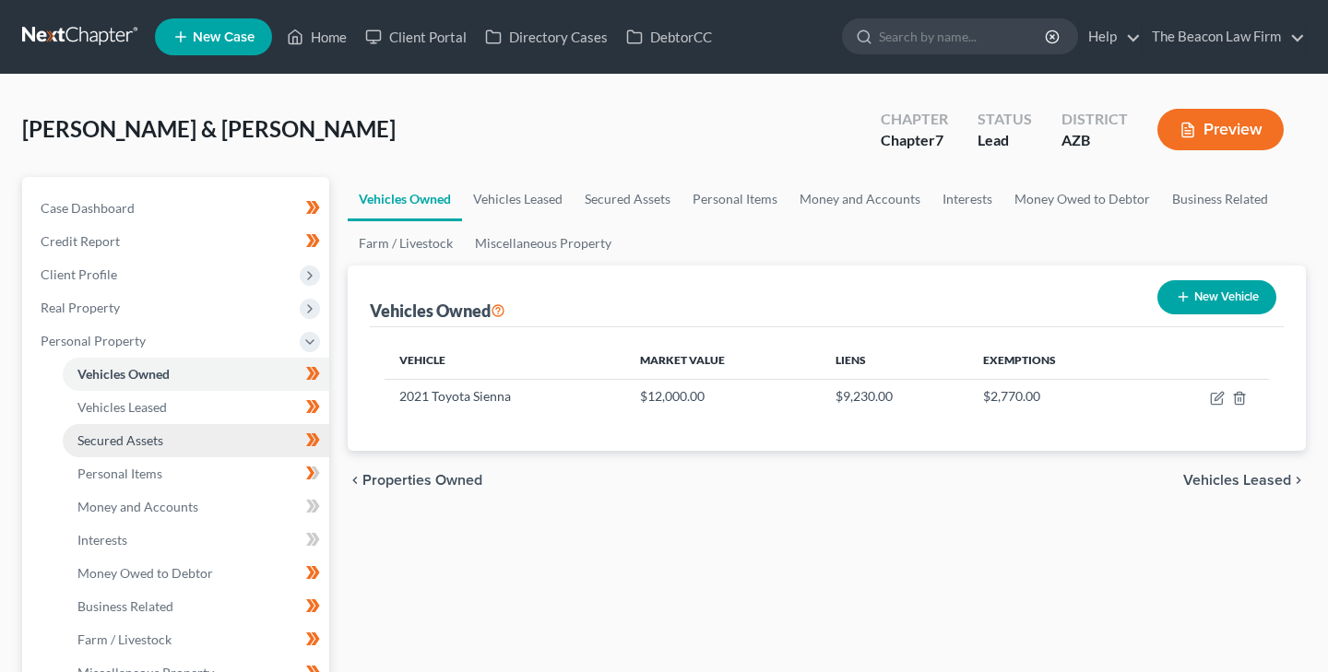
click at [142, 438] on span "Secured Assets" at bounding box center [120, 441] width 86 height 16
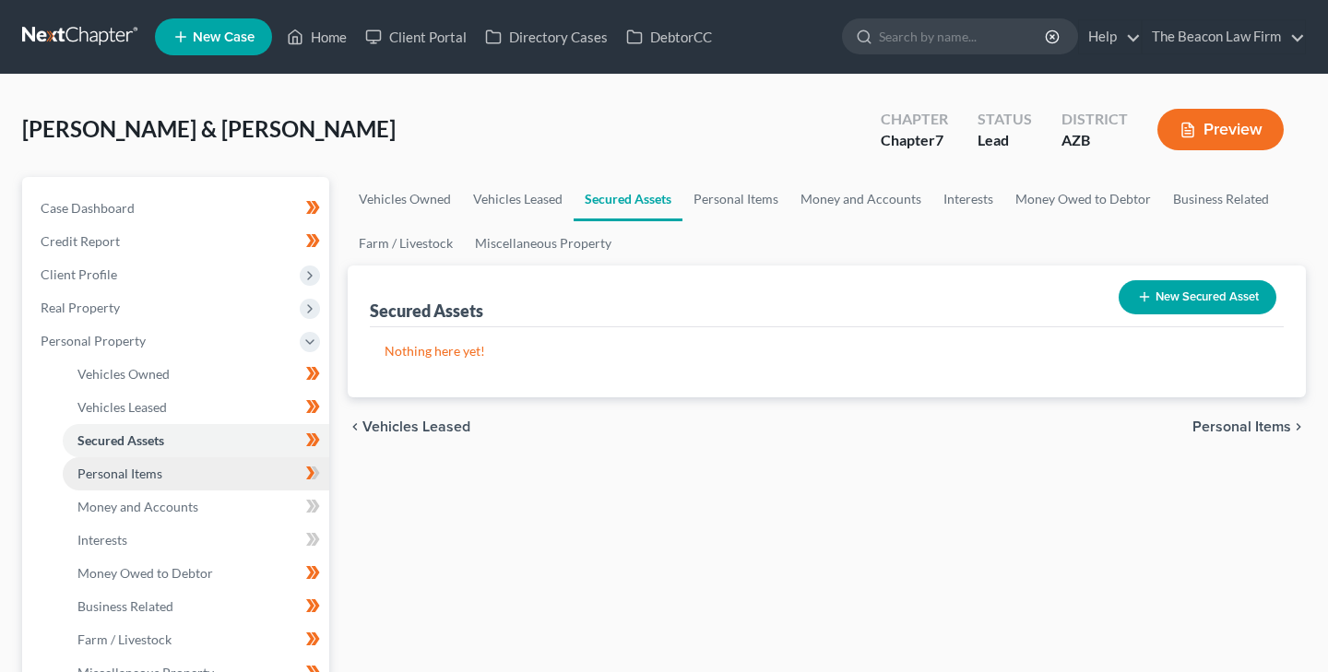
click at [140, 473] on span "Personal Items" at bounding box center [119, 474] width 85 height 16
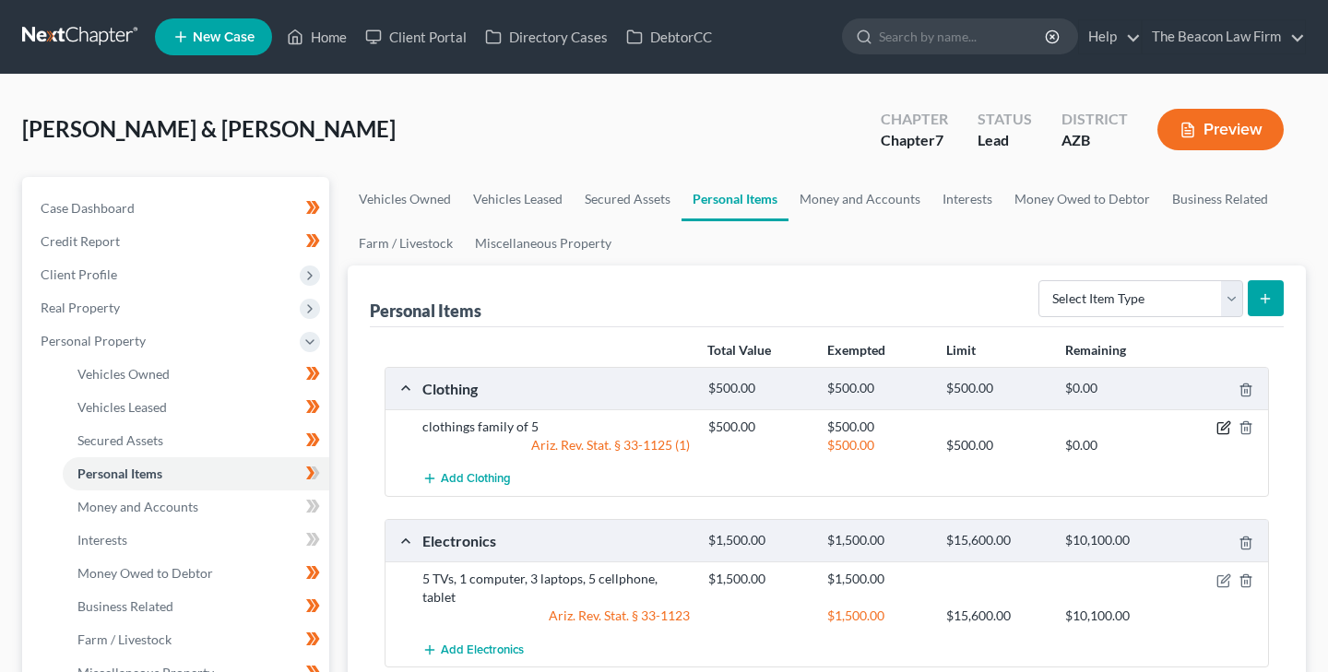
click at [1227, 426] on icon "button" at bounding box center [1225, 426] width 8 height 8
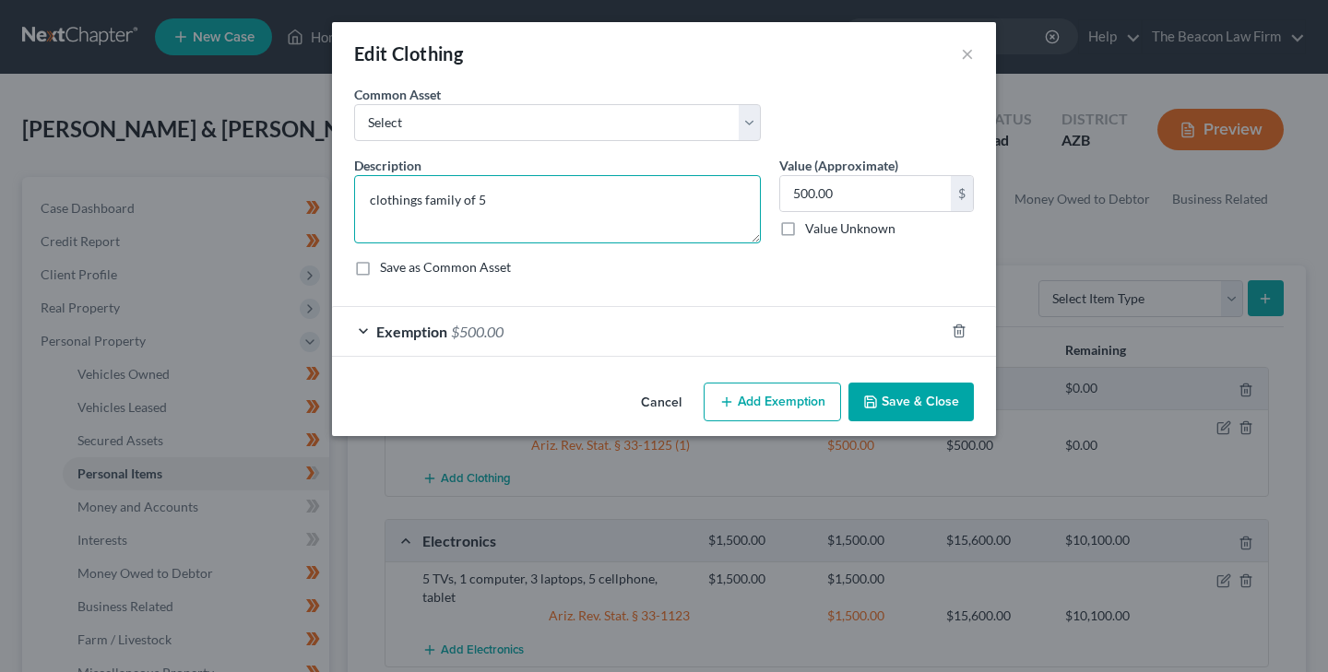
click at [375, 202] on textarea "clothings family of 5" at bounding box center [557, 209] width 407 height 68
type textarea "Clothing for a family of 5"
click at [881, 398] on button "Save & Close" at bounding box center [911, 402] width 125 height 39
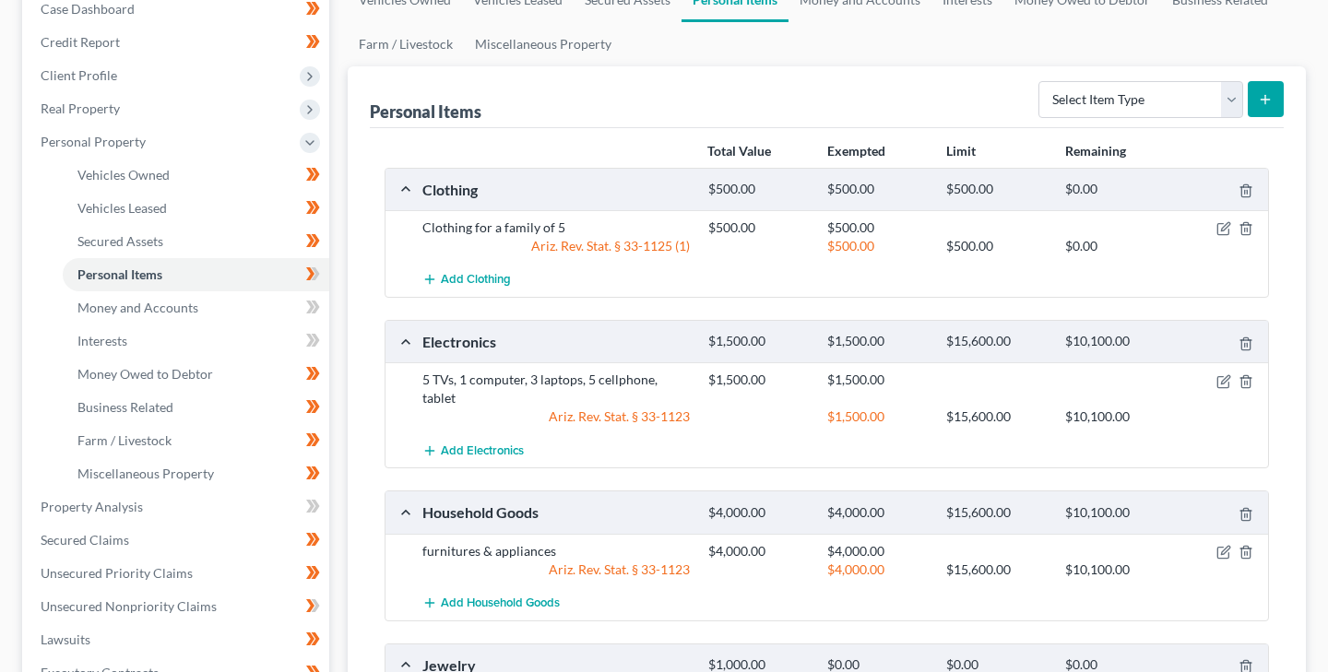
scroll to position [241, 0]
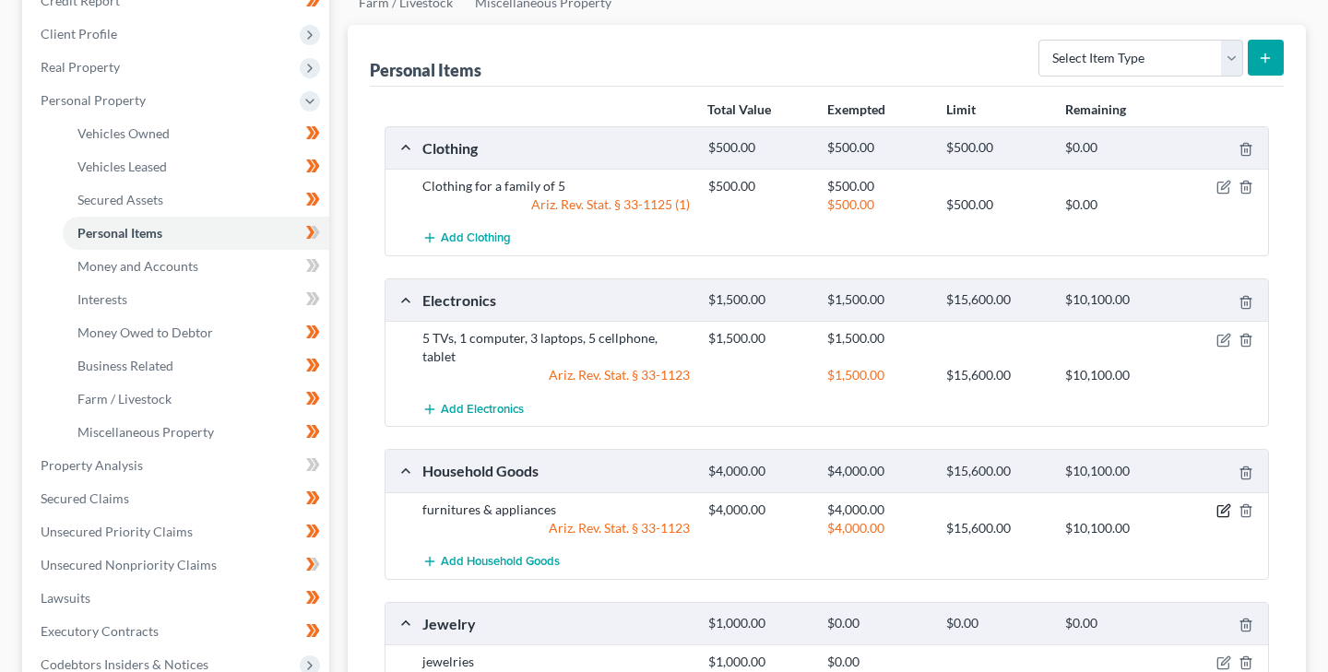
click at [1222, 504] on icon "button" at bounding box center [1224, 511] width 15 height 15
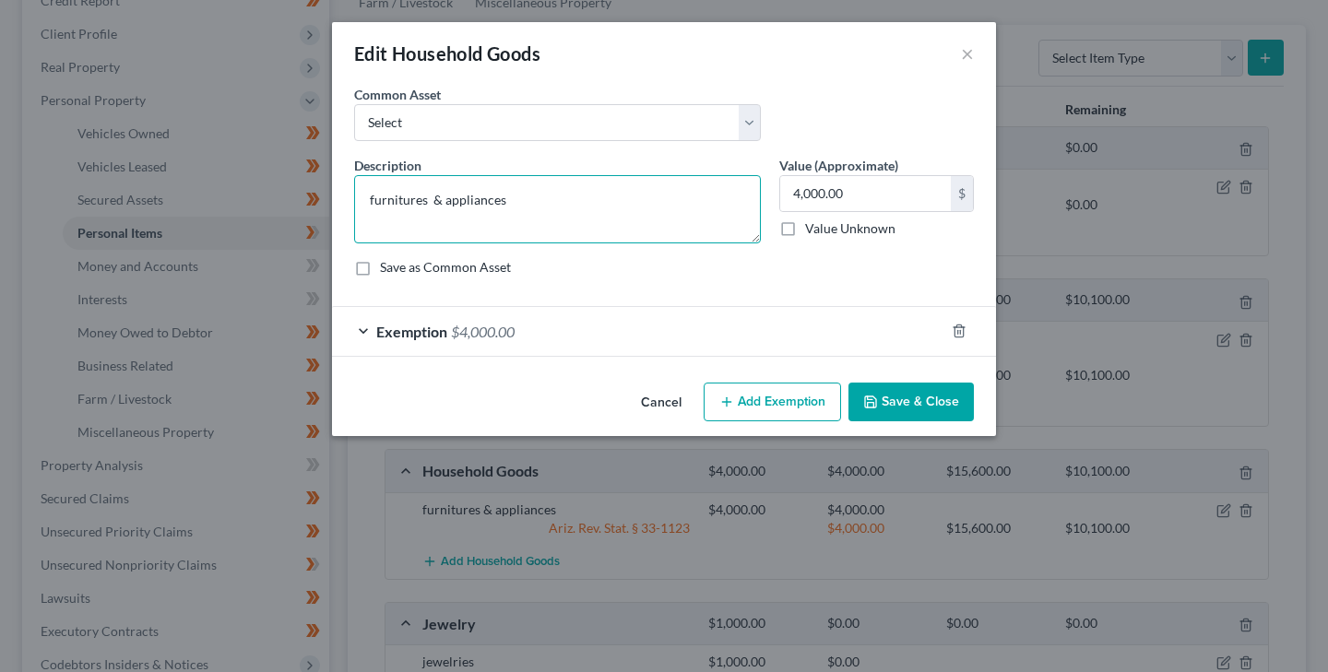
click at [373, 201] on textarea "furnitures & appliances" at bounding box center [557, 209] width 407 height 68
type textarea "Furniture & appliances"
click at [885, 401] on button "Save & Close" at bounding box center [911, 402] width 125 height 39
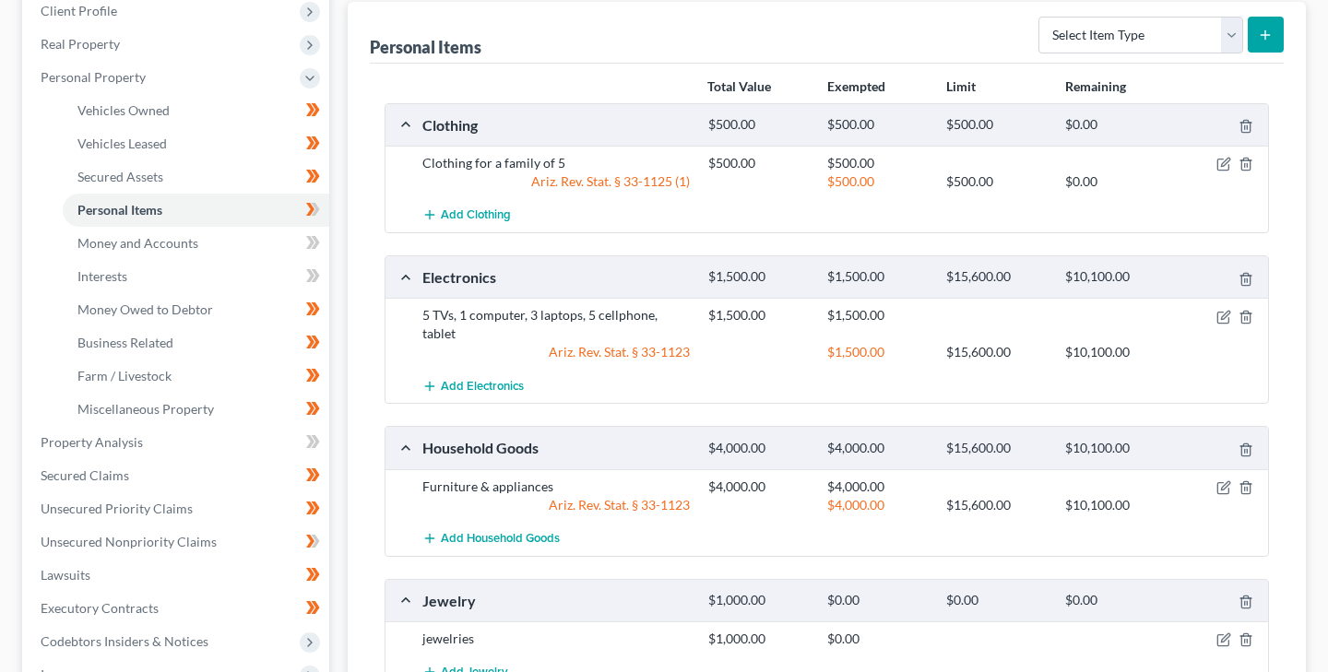
scroll to position [301, 0]
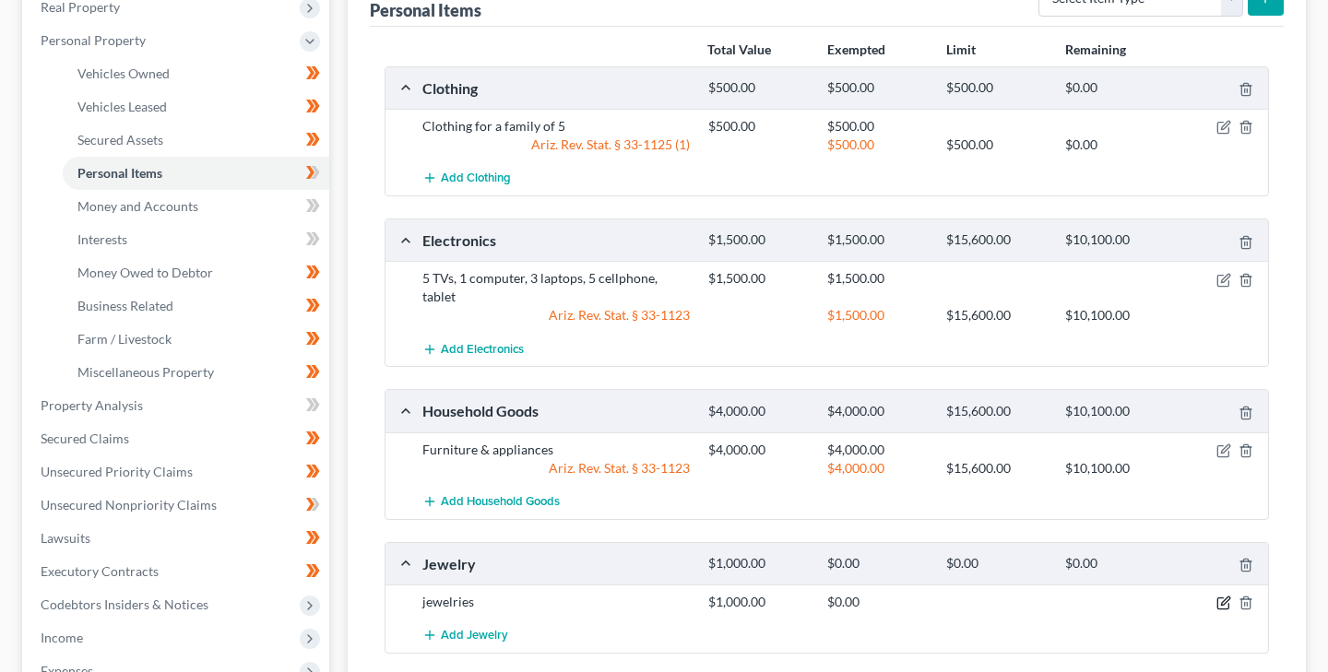
click at [1226, 596] on icon "button" at bounding box center [1224, 603] width 15 height 15
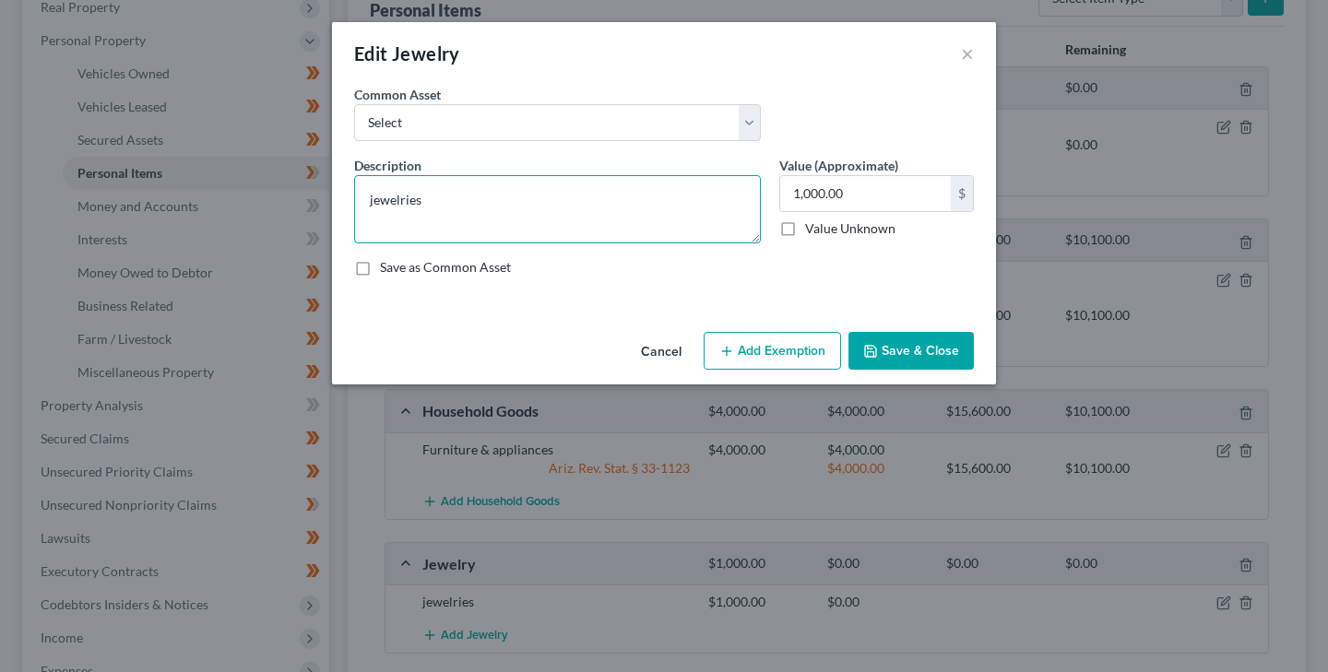
click at [375, 203] on textarea "jewelries" at bounding box center [557, 209] width 407 height 68
click at [429, 201] on textarea "Jewelries" at bounding box center [557, 209] width 407 height 68
type textarea "Jewelry"
click at [883, 346] on button "Save & Close" at bounding box center [911, 351] width 125 height 39
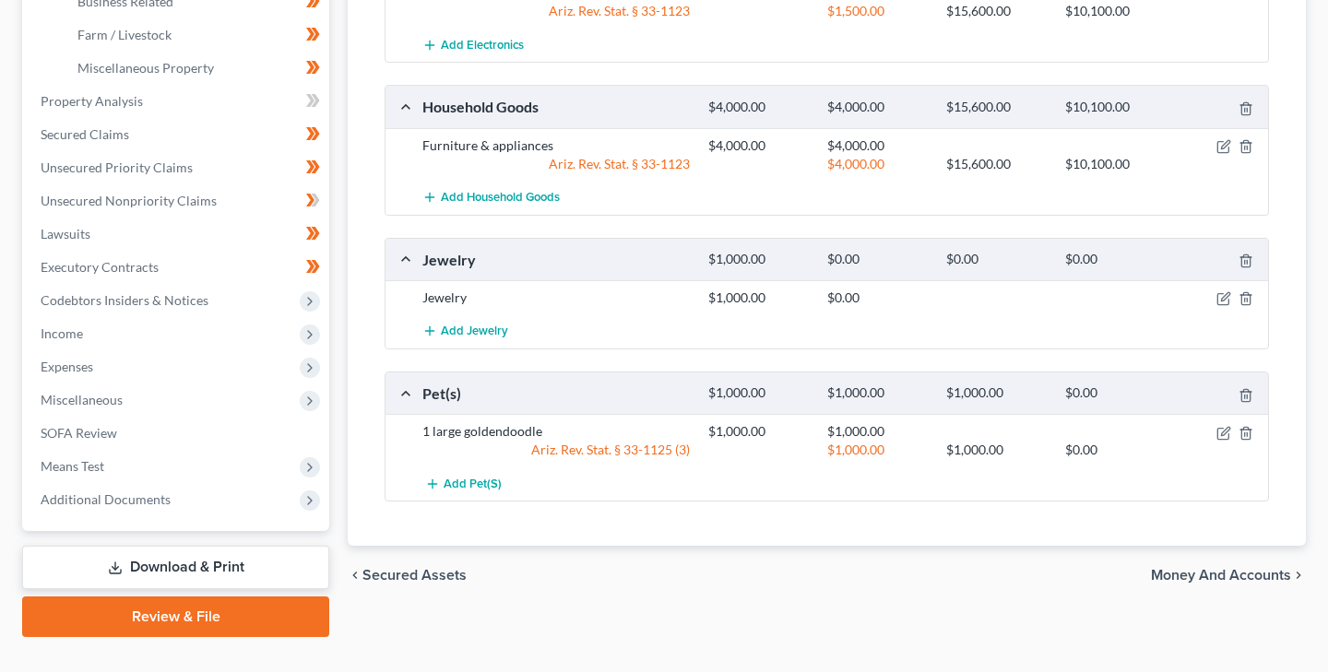
scroll to position [610, 0]
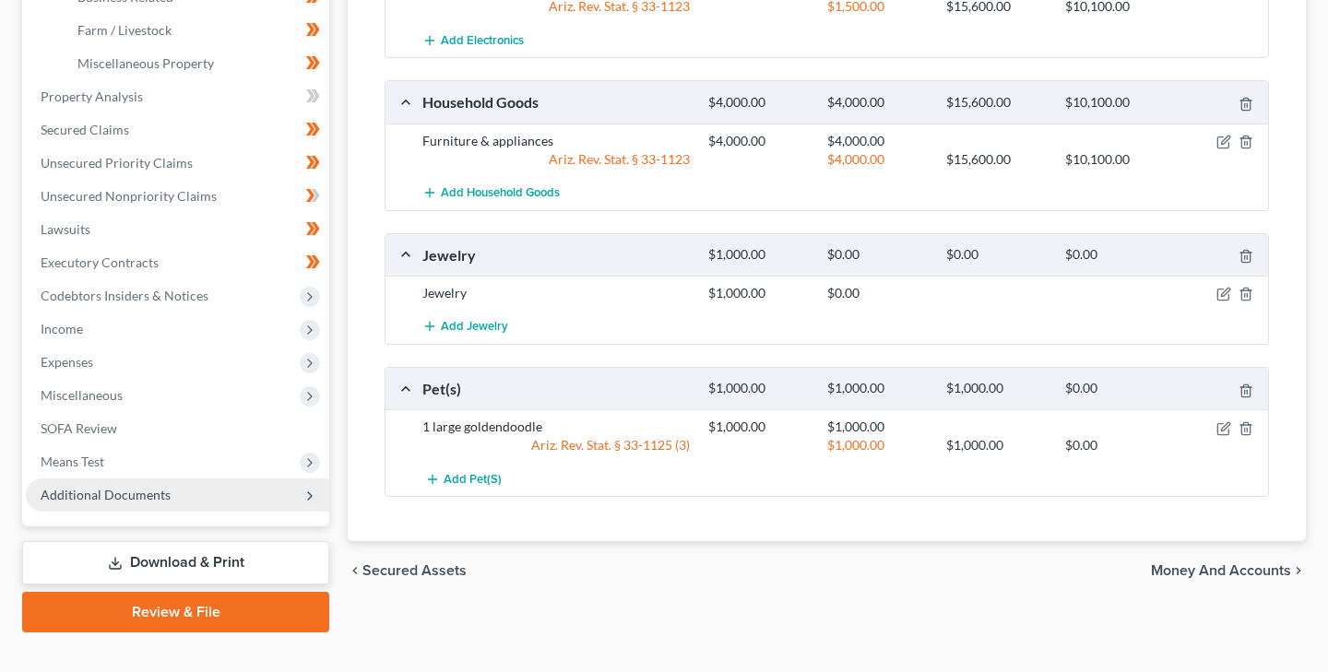
click at [125, 493] on span "Additional Documents" at bounding box center [106, 495] width 130 height 16
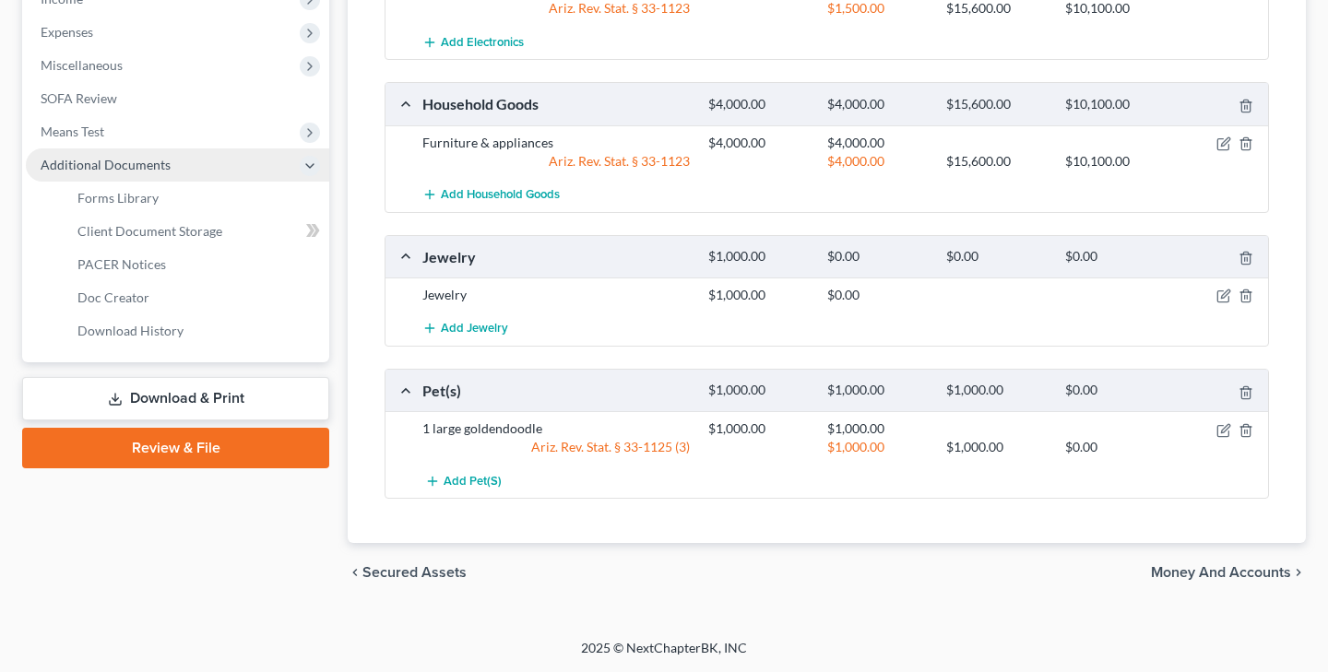
scroll to position [472, 0]
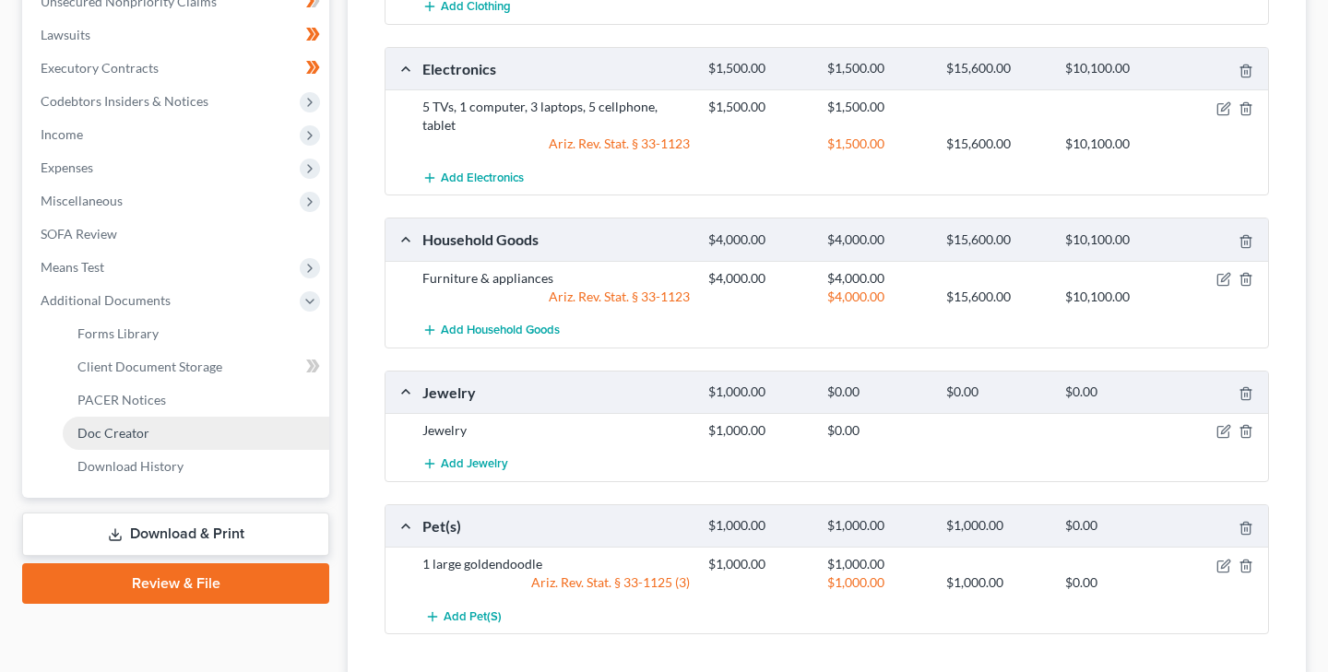
click at [122, 426] on span "Doc Creator" at bounding box center [113, 433] width 72 height 16
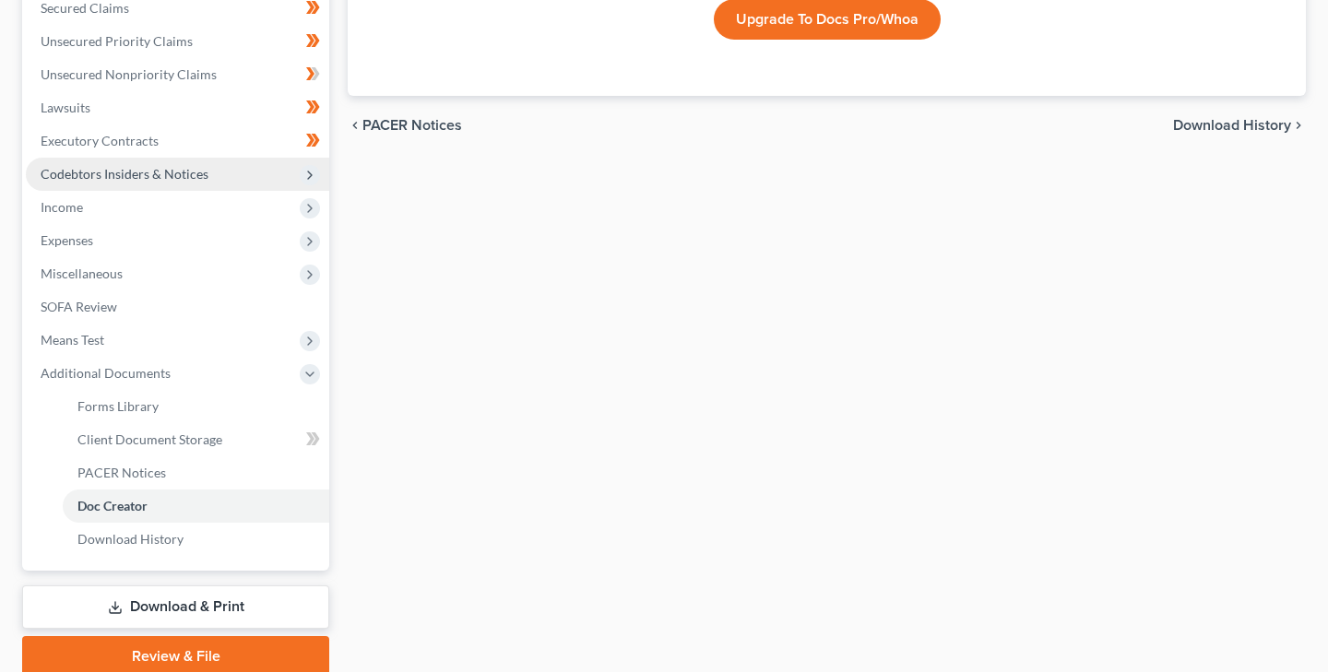
scroll to position [411, 0]
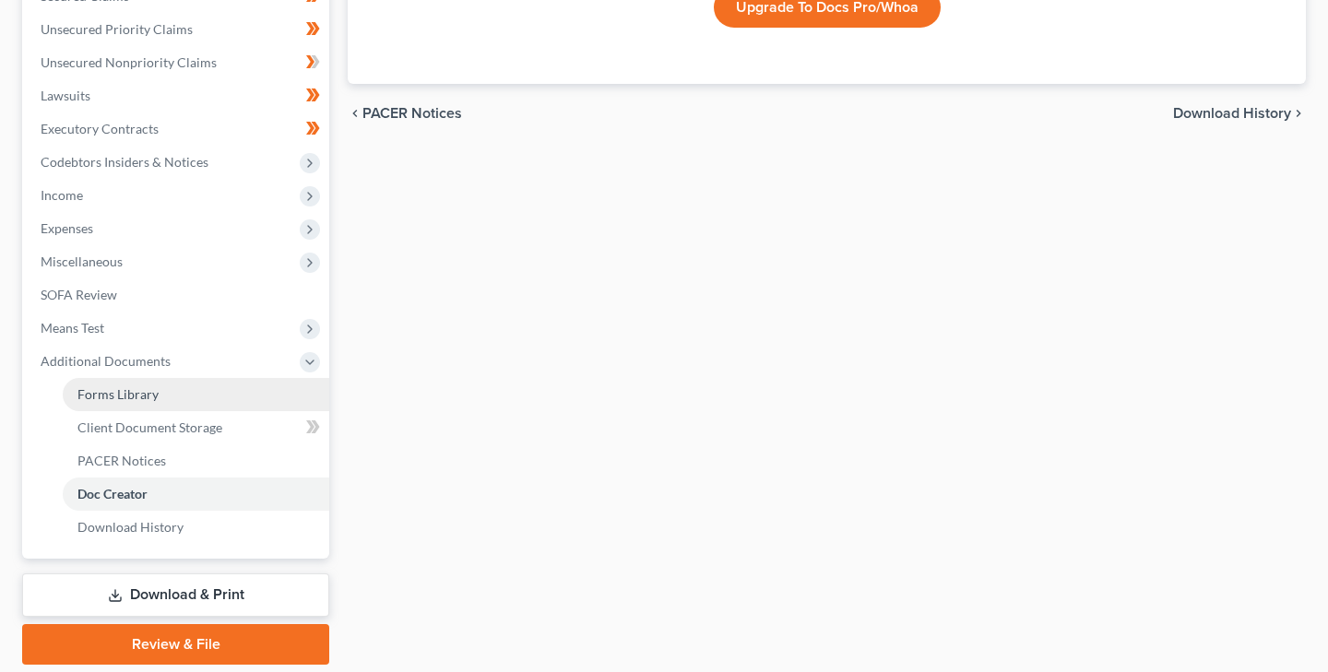
click at [136, 396] on span "Forms Library" at bounding box center [117, 394] width 81 height 16
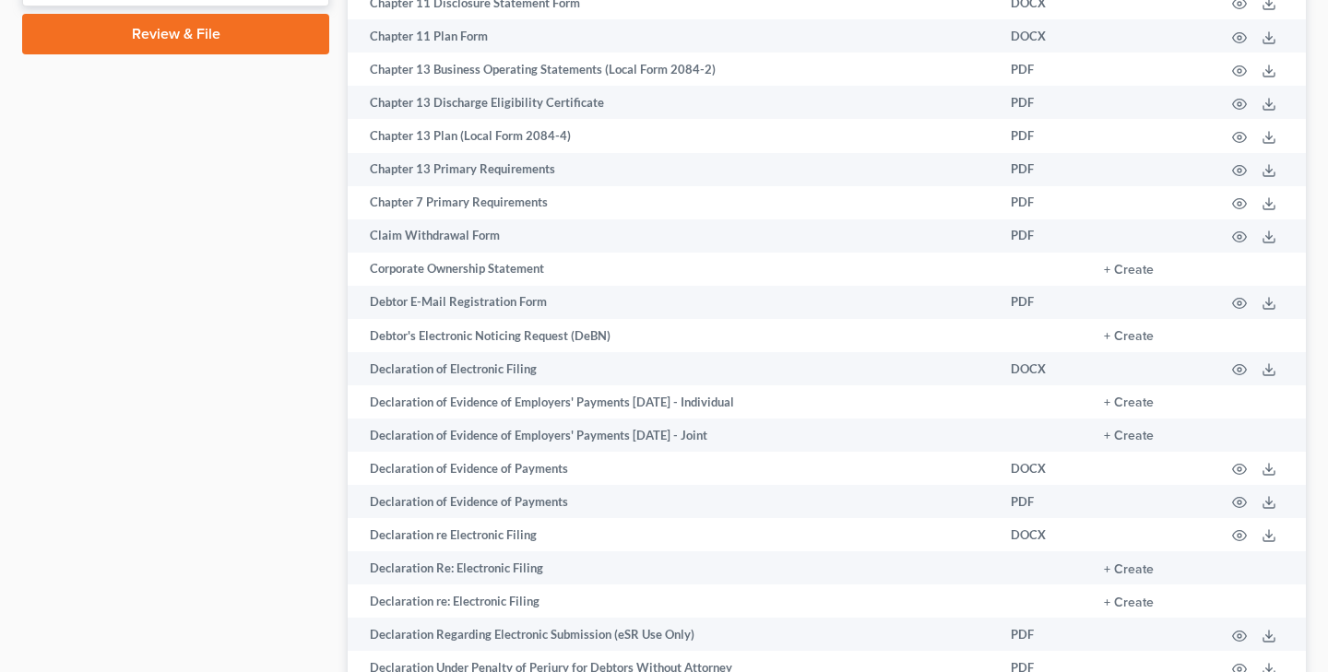
scroll to position [1023, 0]
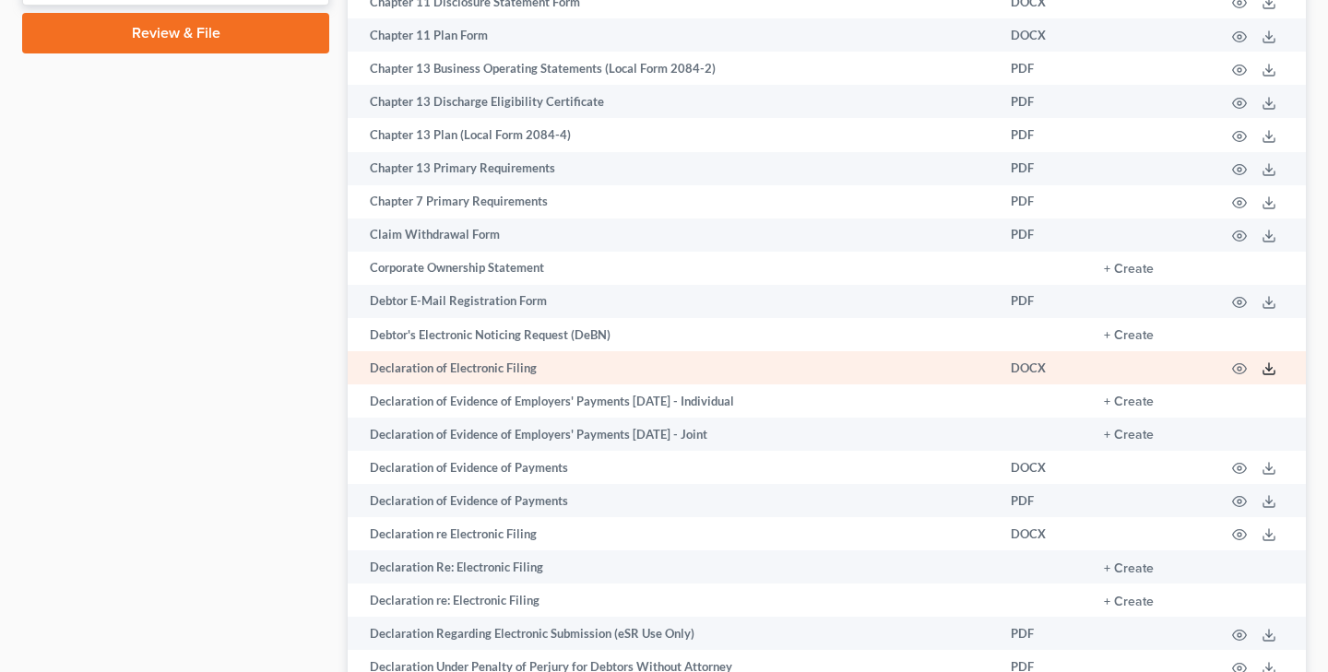
click at [1272, 368] on polyline at bounding box center [1269, 369] width 6 height 3
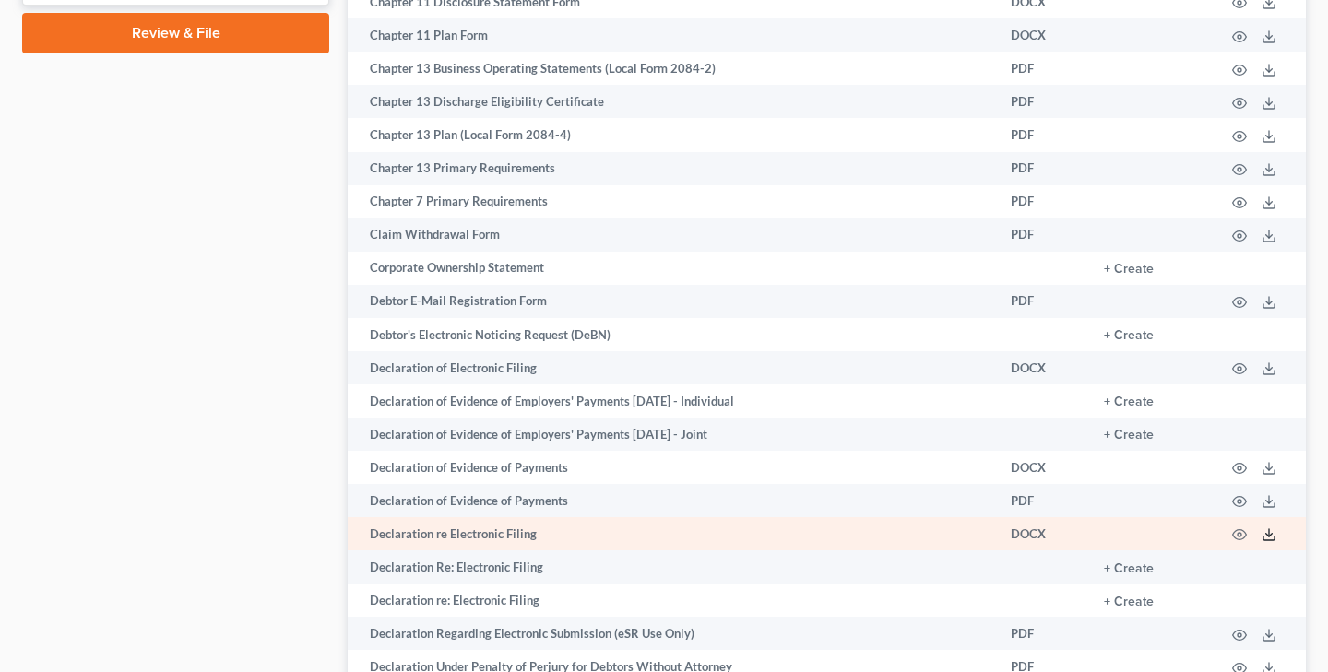
click at [1273, 534] on icon at bounding box center [1269, 535] width 15 height 15
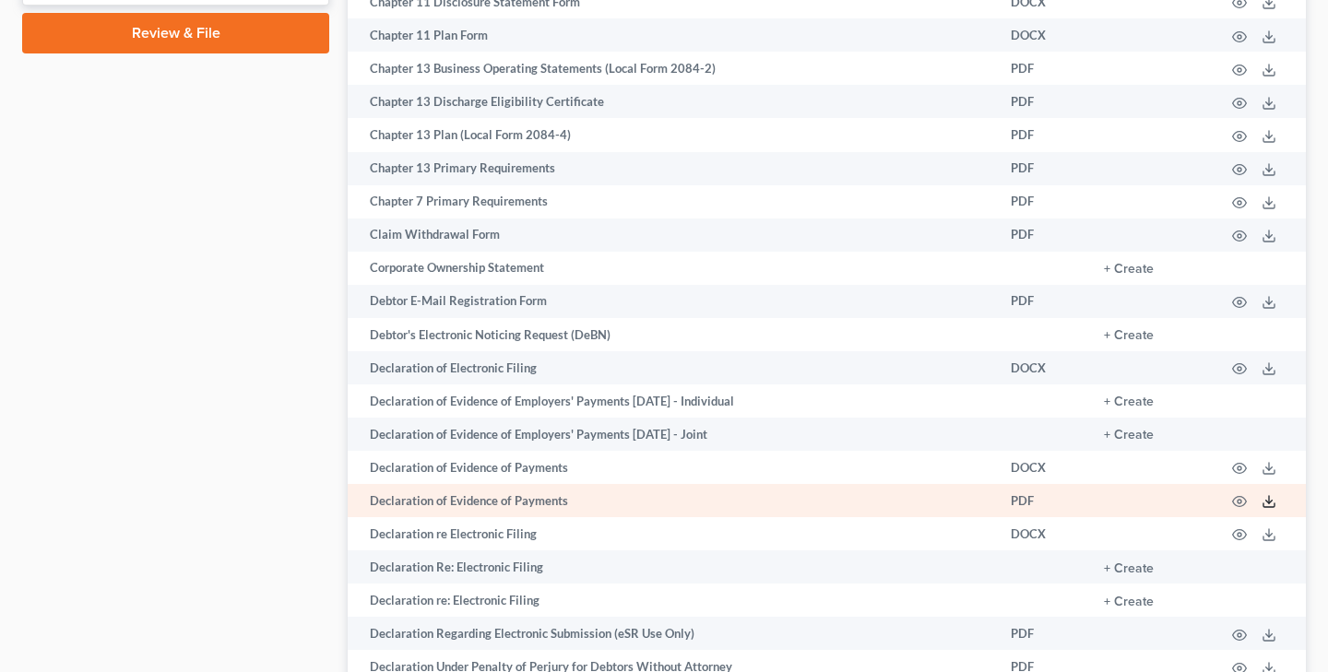
click at [1269, 501] on line at bounding box center [1269, 499] width 0 height 7
